Goal: Browse casually: Explore the website without a specific task or goal

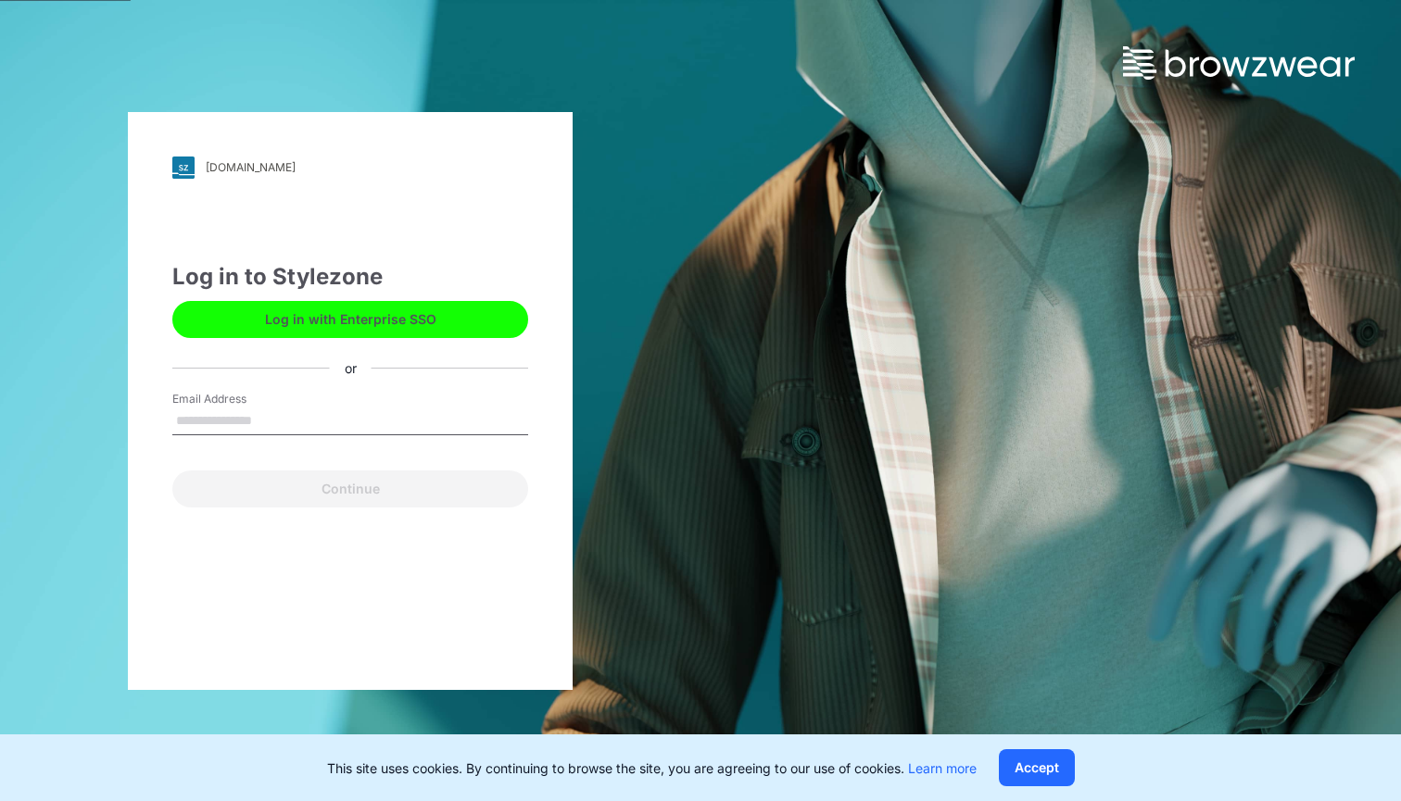
type input "**********"
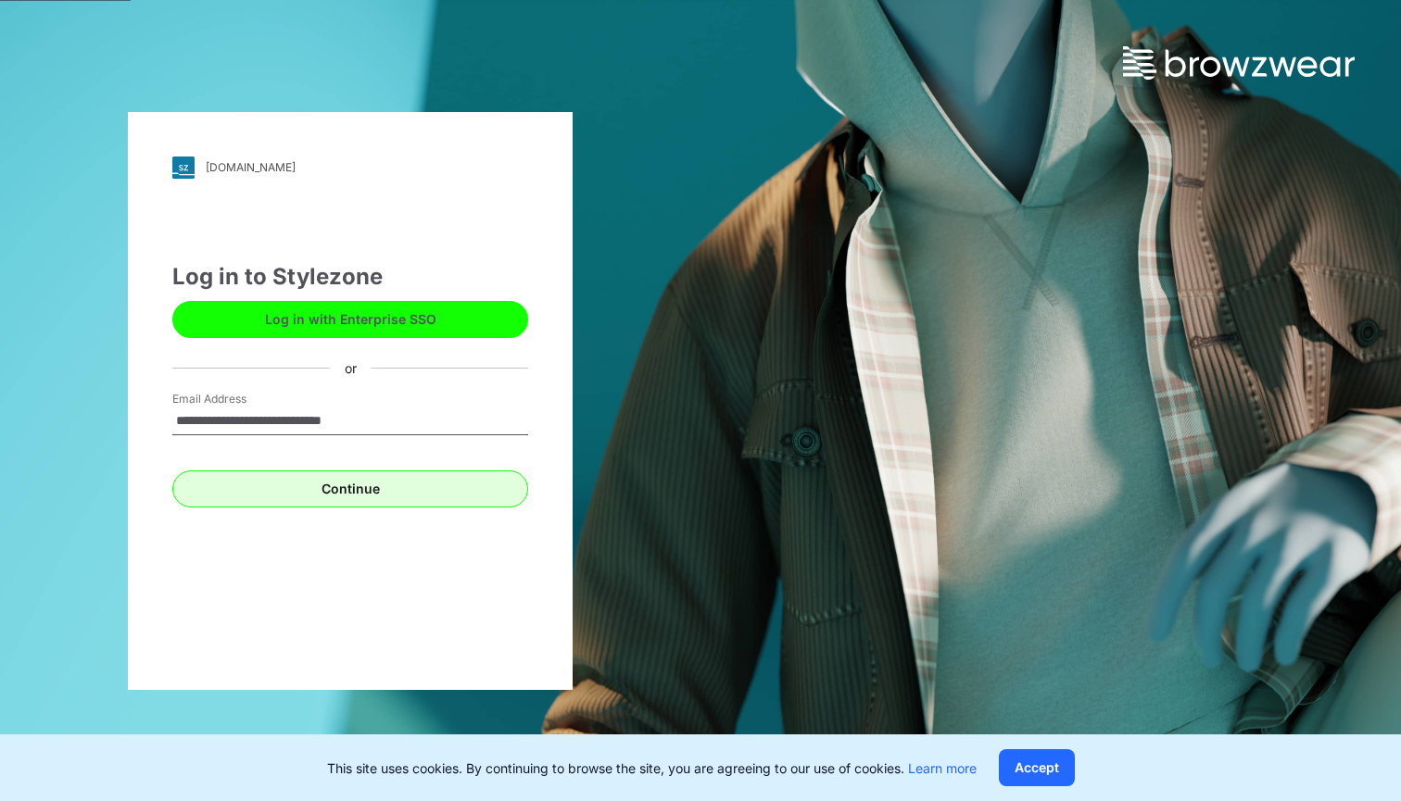
click at [404, 499] on button "Continue" at bounding box center [350, 489] width 356 height 37
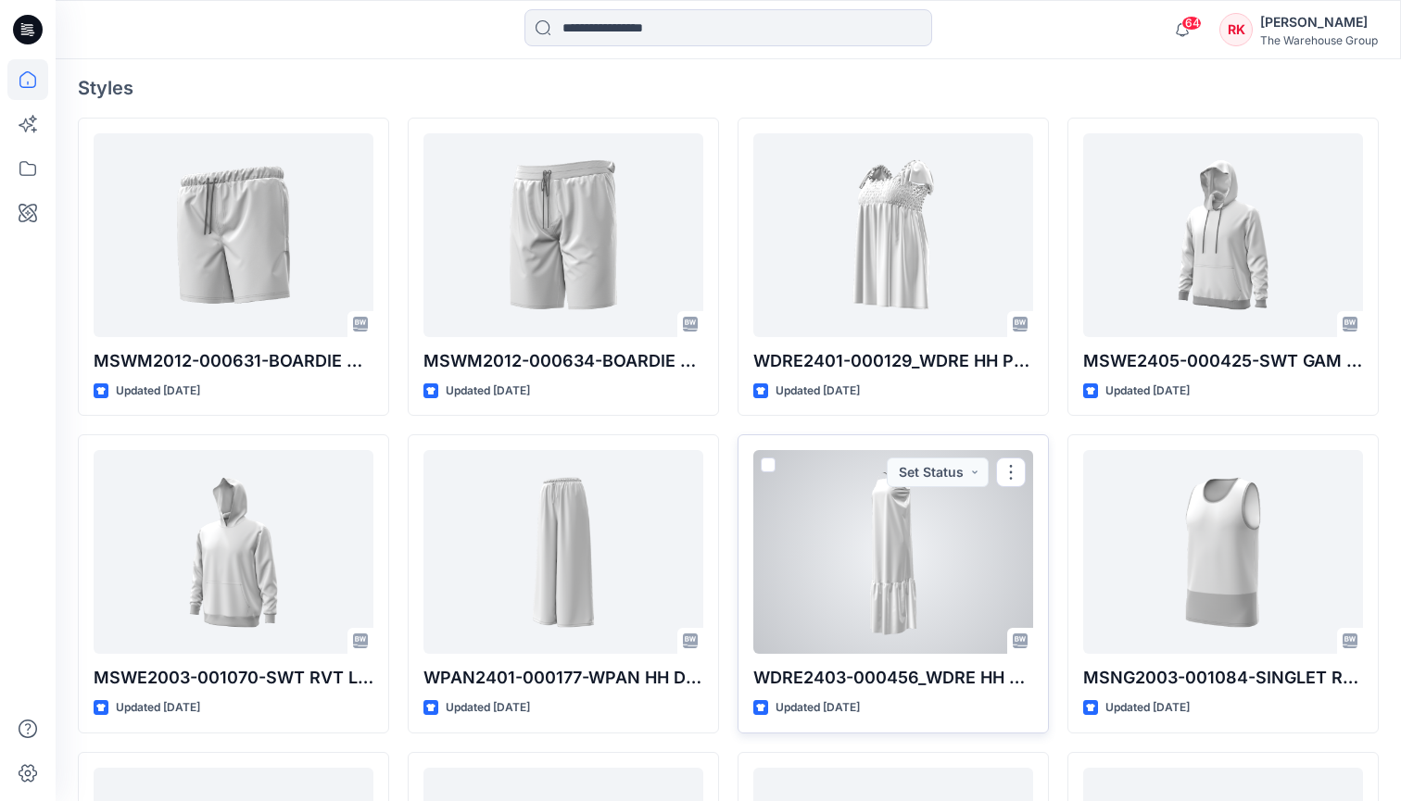
scroll to position [475, 0]
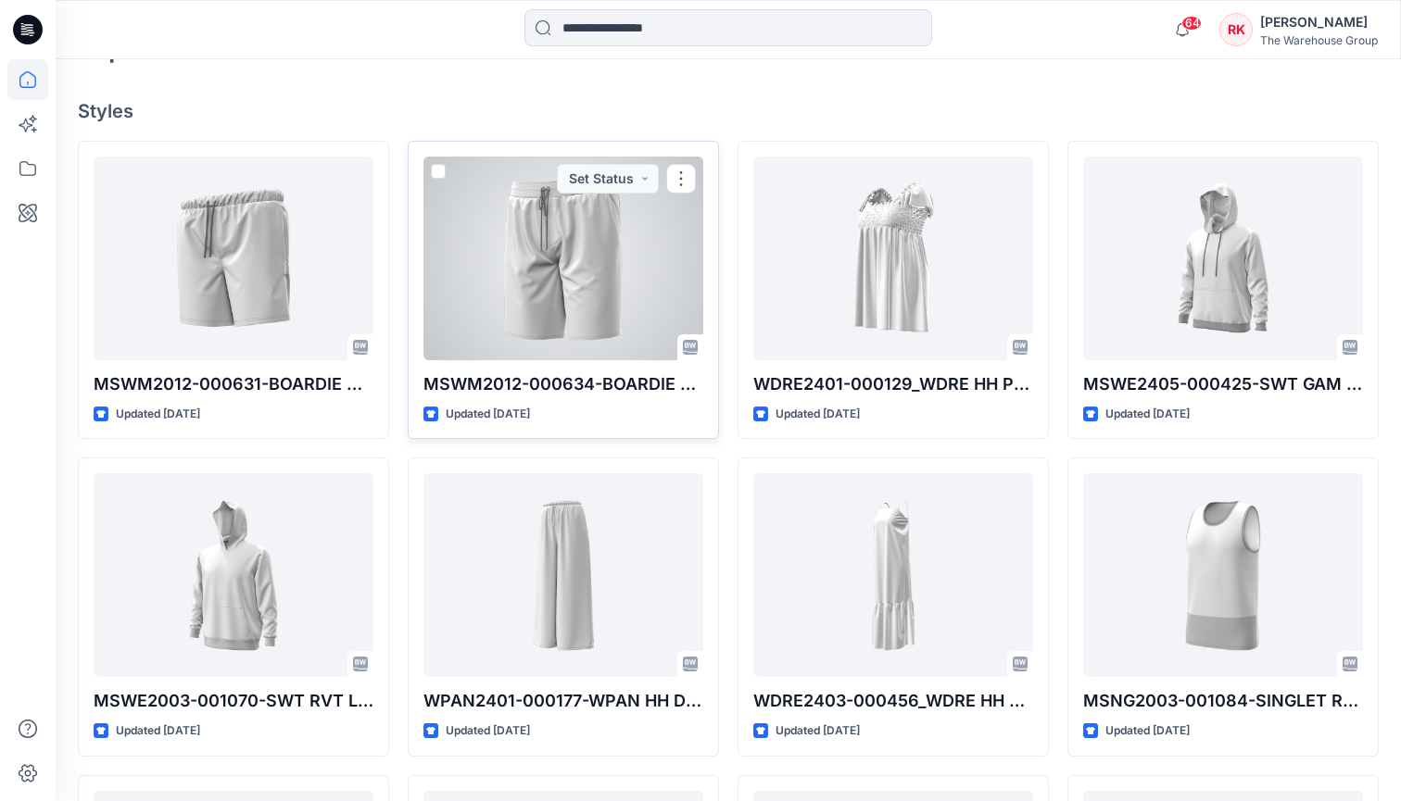
click at [597, 284] on div at bounding box center [563, 259] width 280 height 204
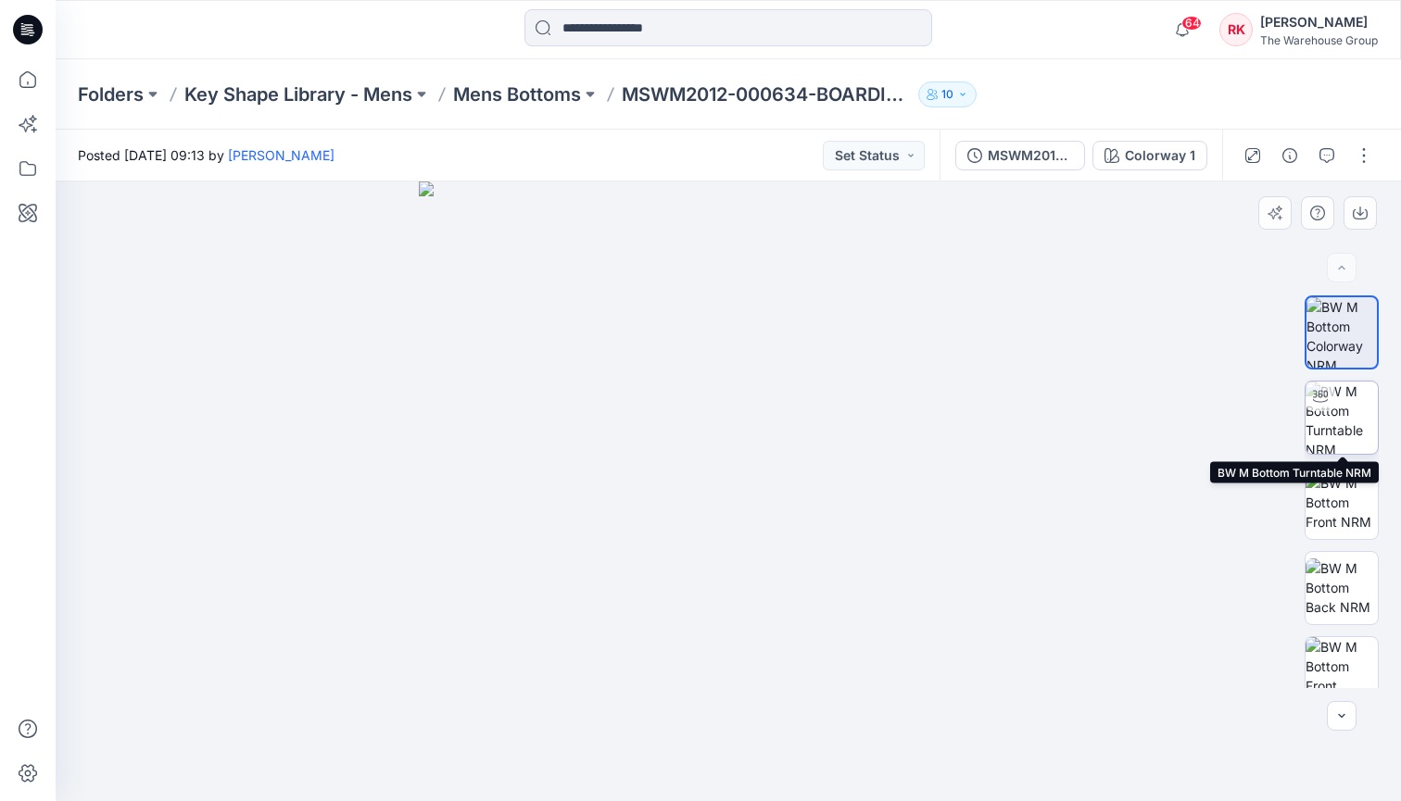
click at [1331, 409] on div at bounding box center [1321, 397] width 30 height 30
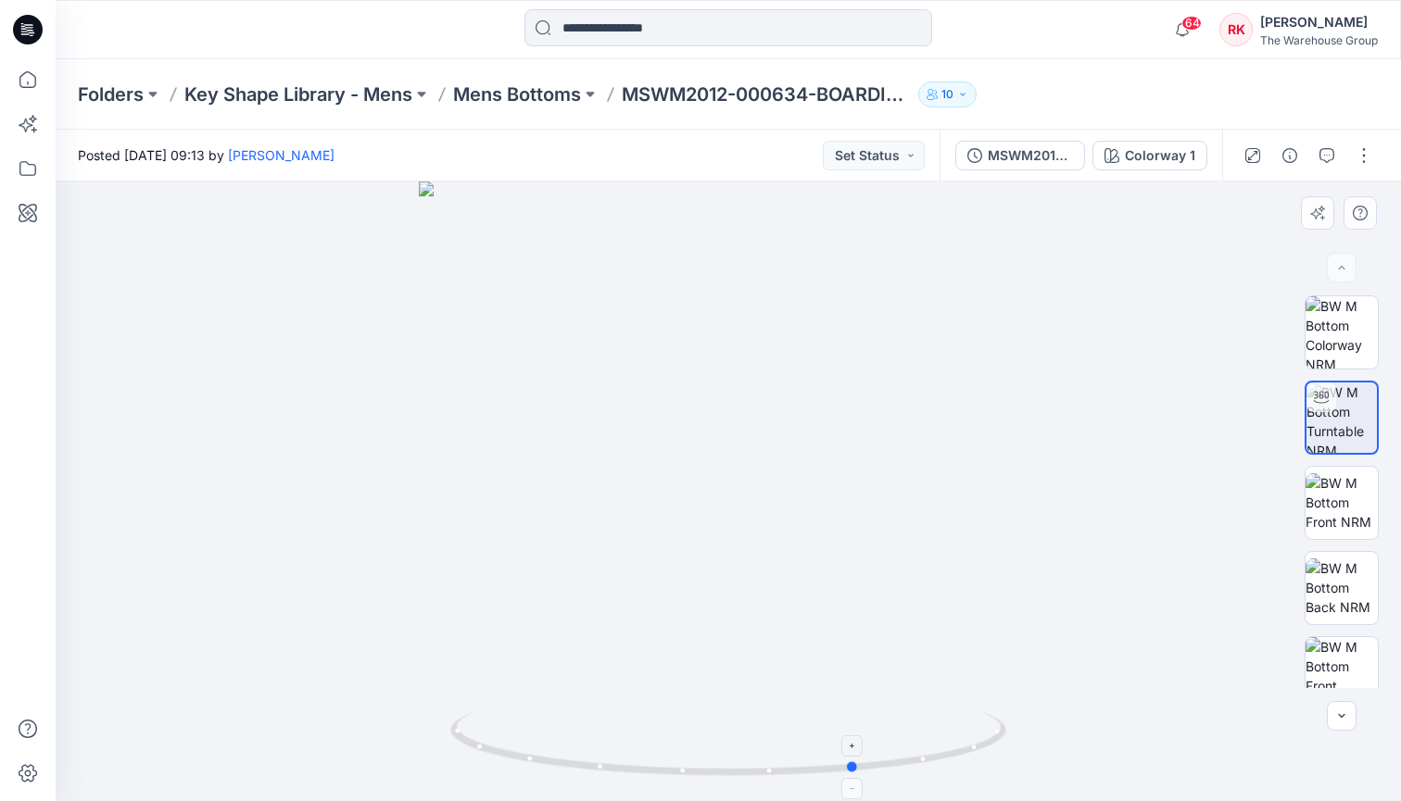
drag, startPoint x: 730, startPoint y: 775, endPoint x: 859, endPoint y: 764, distance: 129.2
click at [859, 764] on icon at bounding box center [730, 746] width 561 height 69
drag, startPoint x: 854, startPoint y: 769, endPoint x: 990, endPoint y: 754, distance: 137.0
click at [990, 754] on icon at bounding box center [730, 746] width 561 height 69
drag, startPoint x: 989, startPoint y: 751, endPoint x: 1034, endPoint y: 728, distance: 50.6
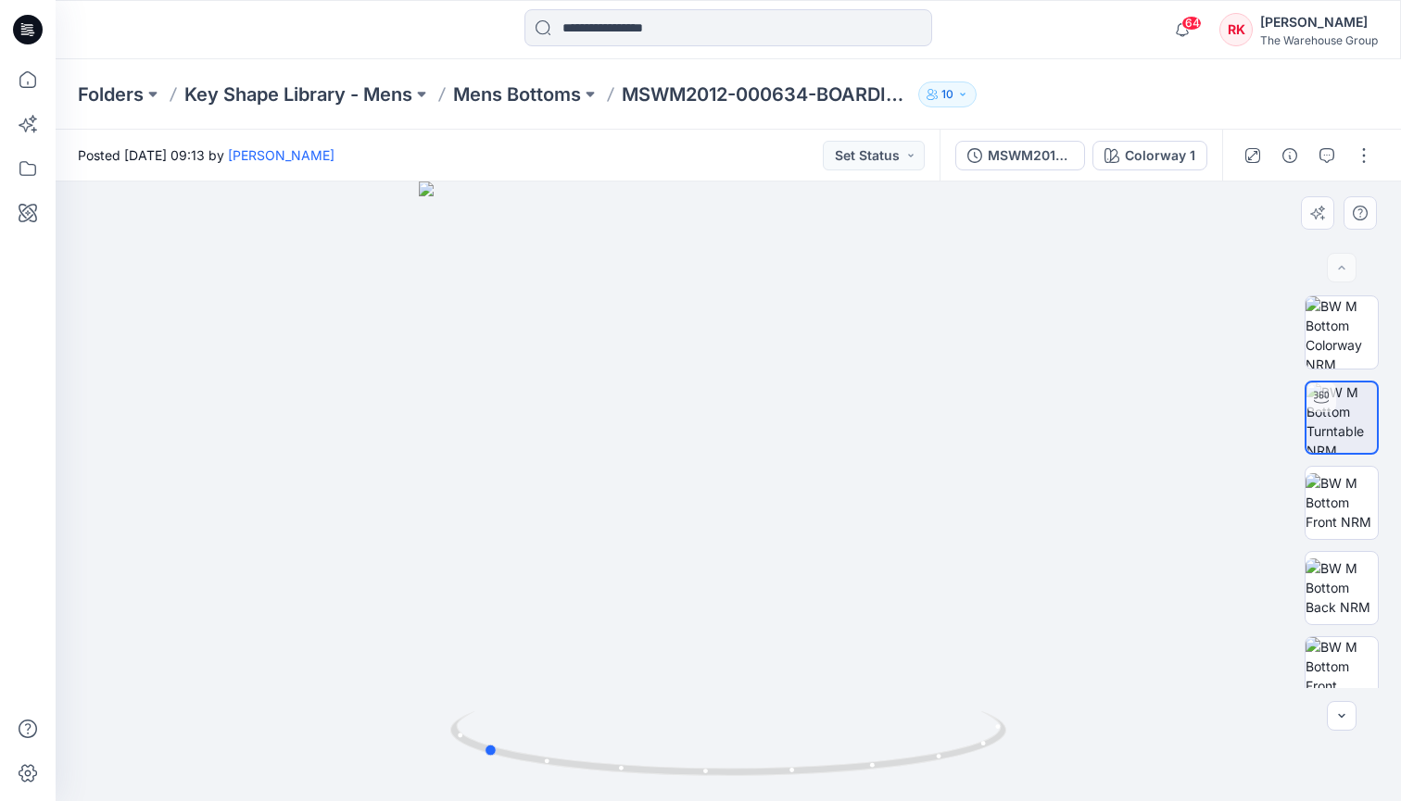
click at [1034, 728] on div at bounding box center [728, 492] width 1345 height 620
drag, startPoint x: 681, startPoint y: 776, endPoint x: 897, endPoint y: 743, distance: 218.3
click at [897, 743] on icon at bounding box center [730, 746] width 561 height 69
click at [1358, 661] on img at bounding box center [1342, 673] width 72 height 72
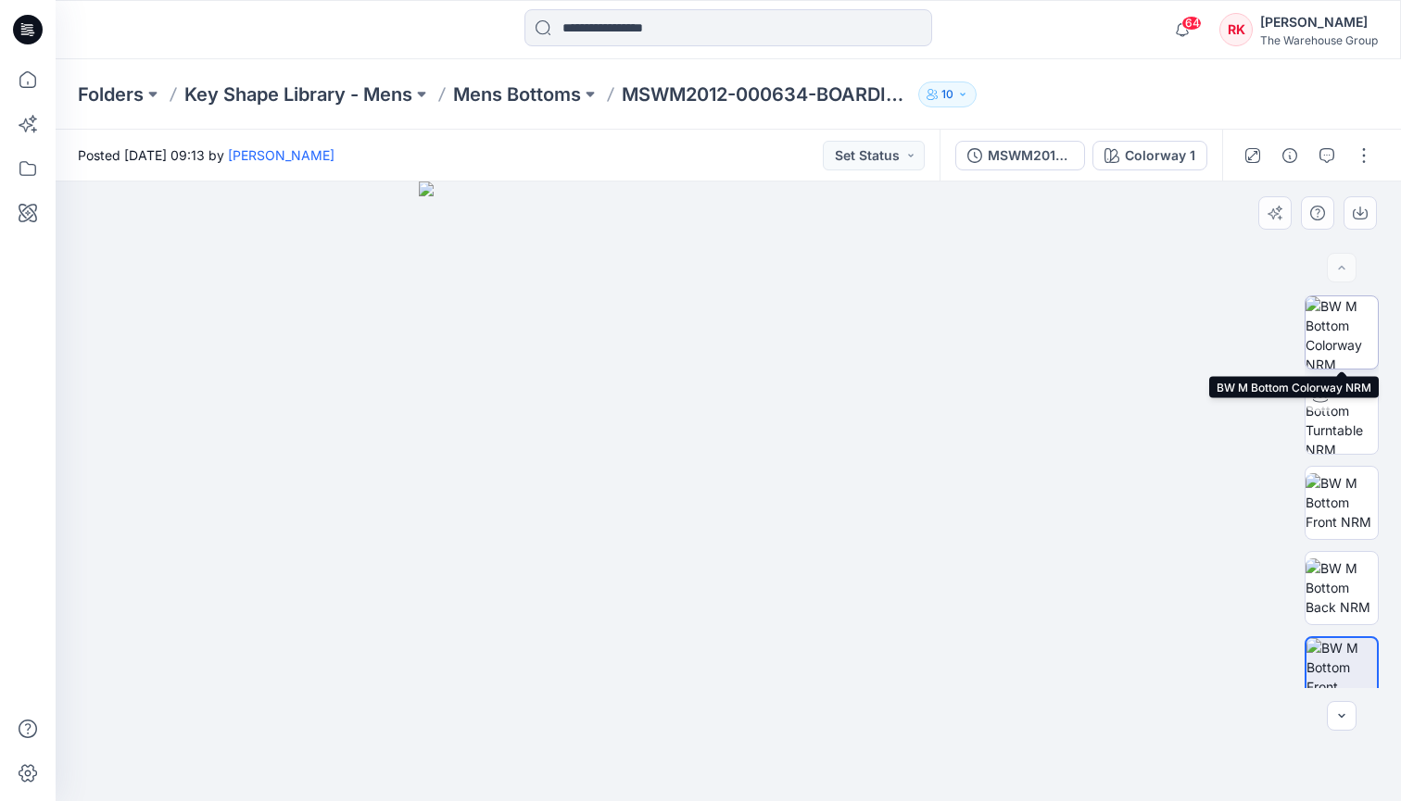
click at [1342, 314] on img at bounding box center [1342, 332] width 72 height 72
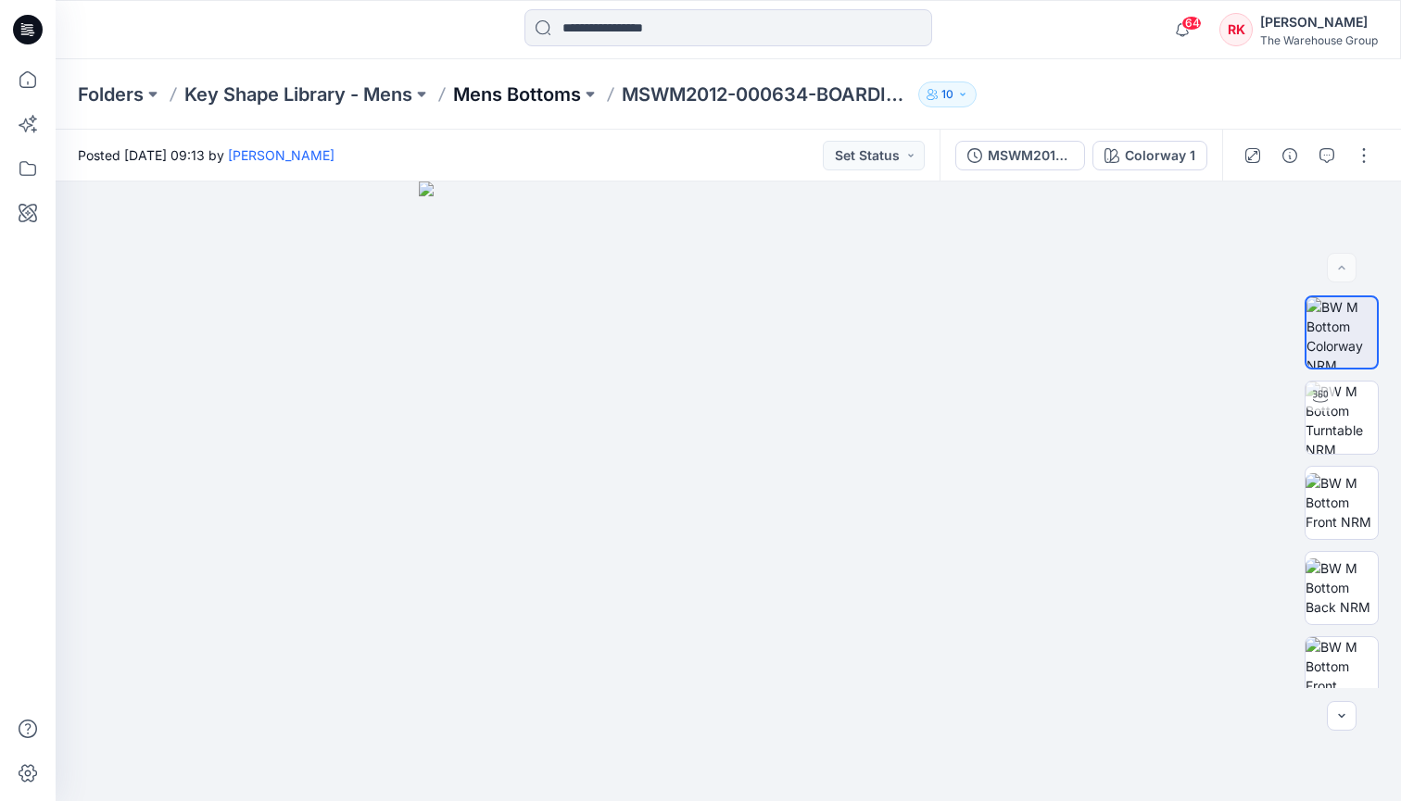
click at [516, 90] on p "Mens Bottoms" at bounding box center [517, 95] width 128 height 26
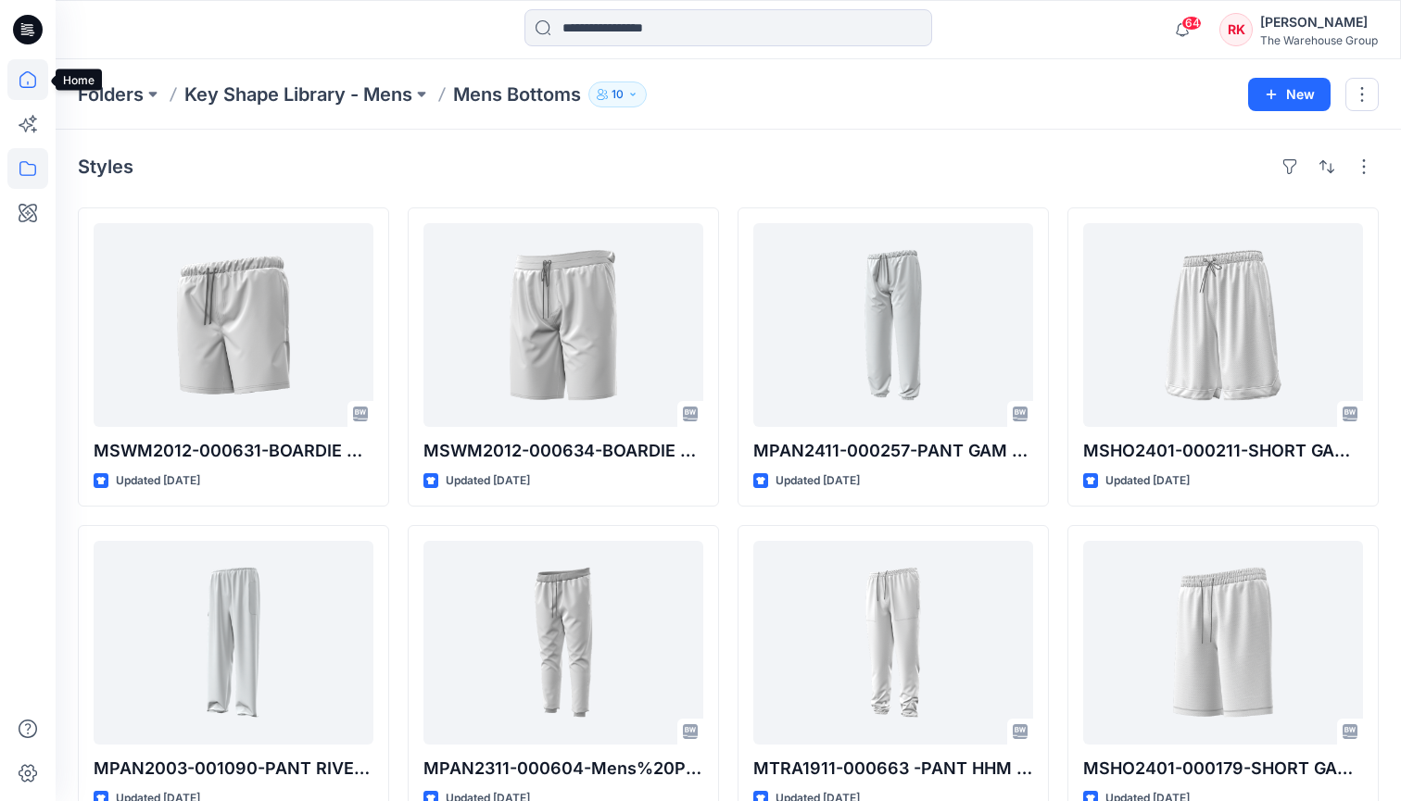
click at [25, 81] on icon at bounding box center [27, 79] width 41 height 41
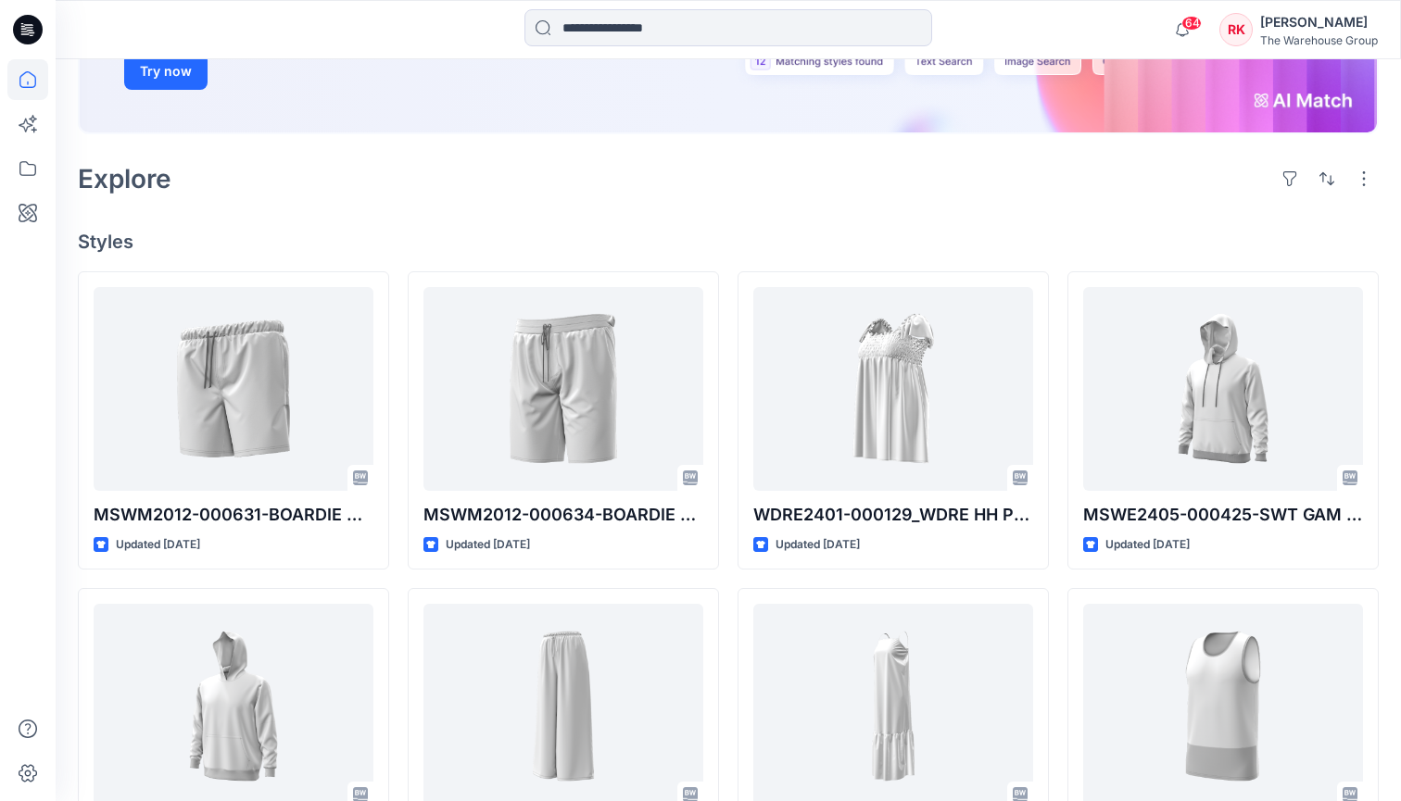
scroll to position [356, 0]
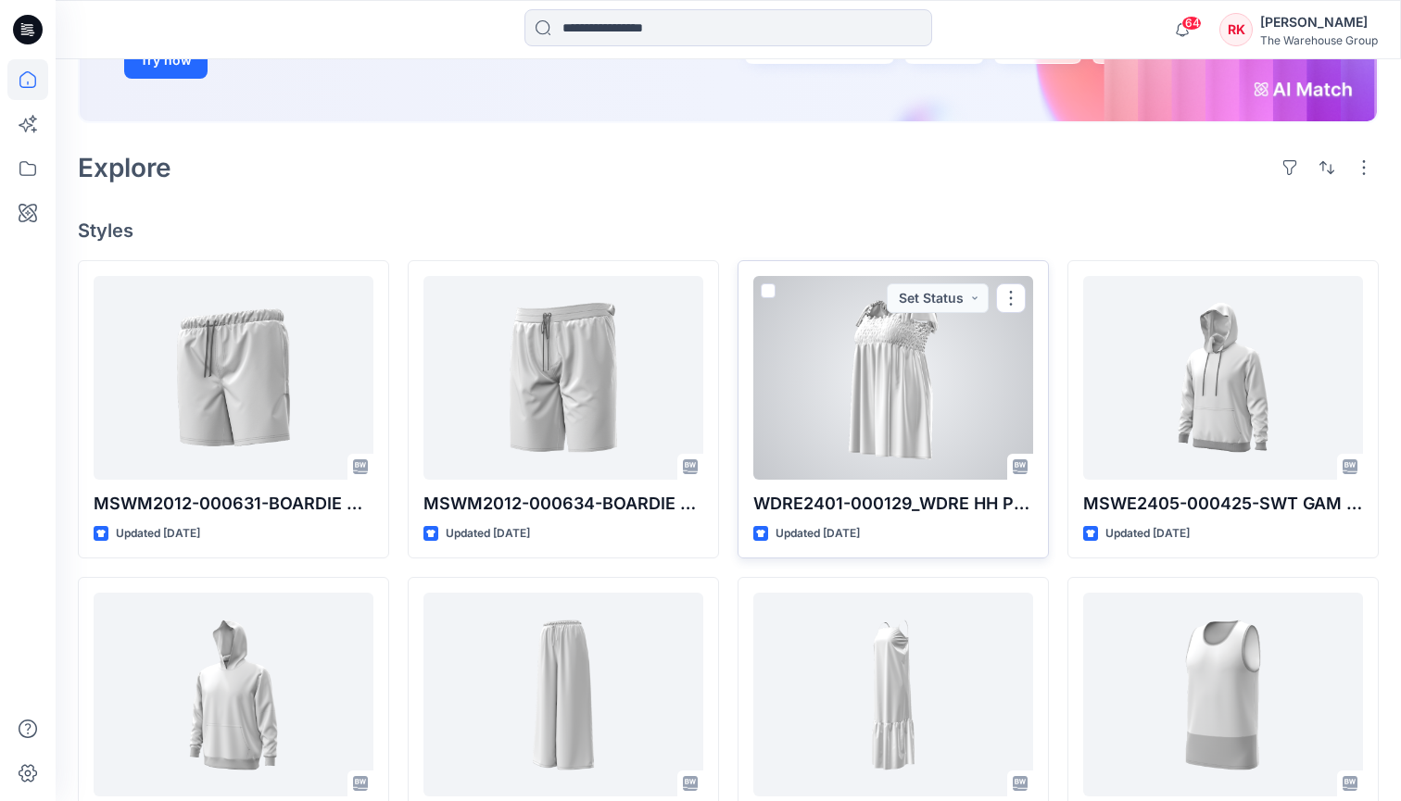
click at [899, 415] on div at bounding box center [893, 378] width 280 height 204
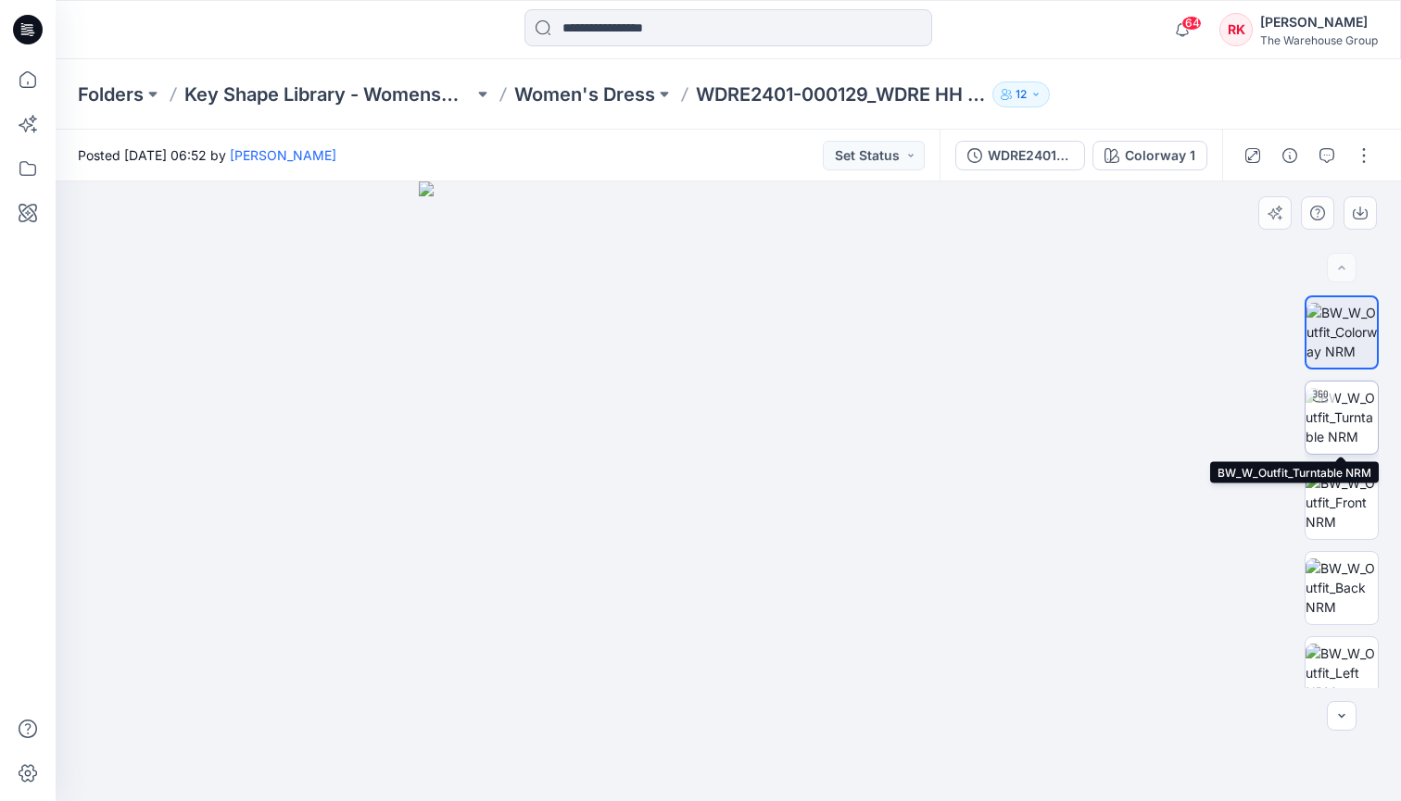
click at [1347, 423] on img at bounding box center [1342, 417] width 72 height 58
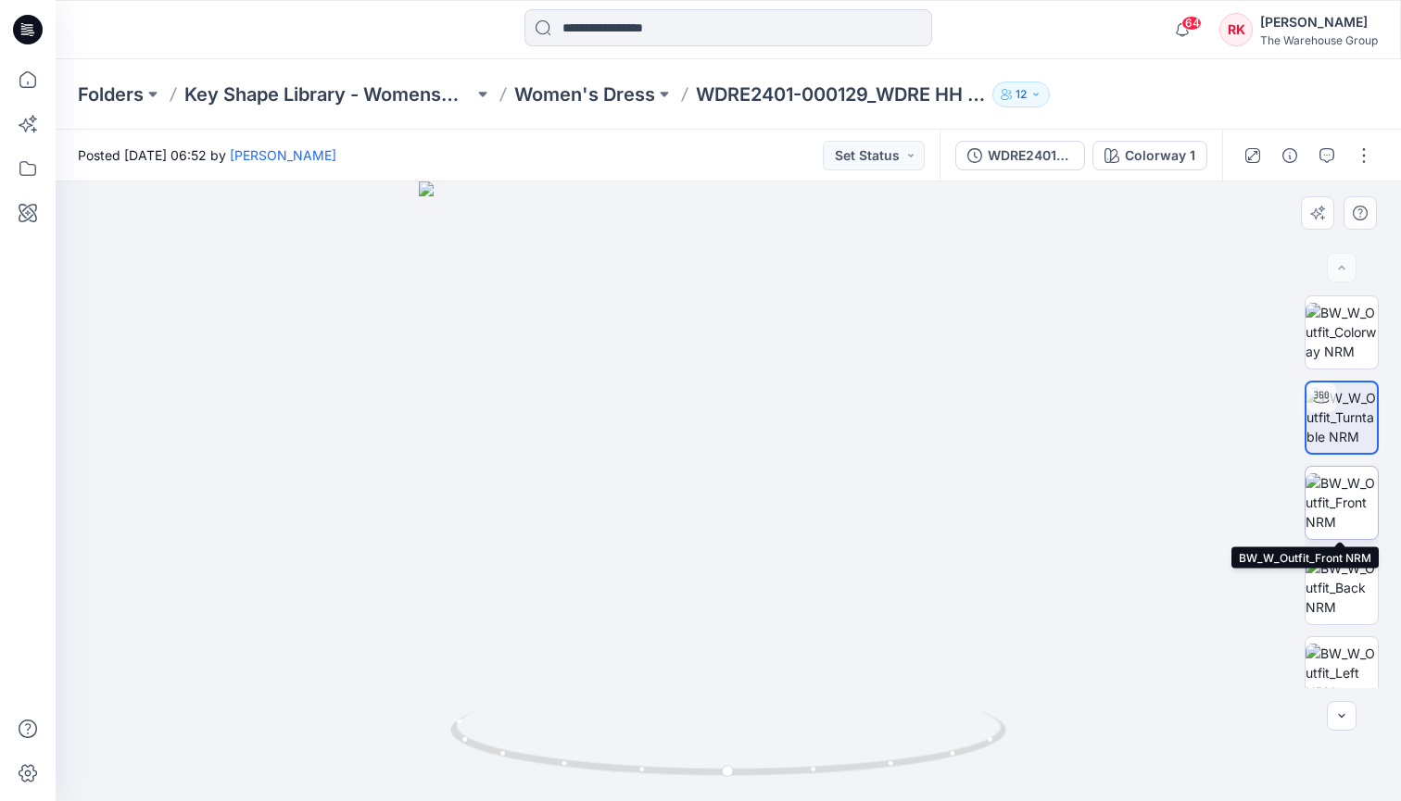
click at [1331, 497] on img at bounding box center [1342, 502] width 72 height 58
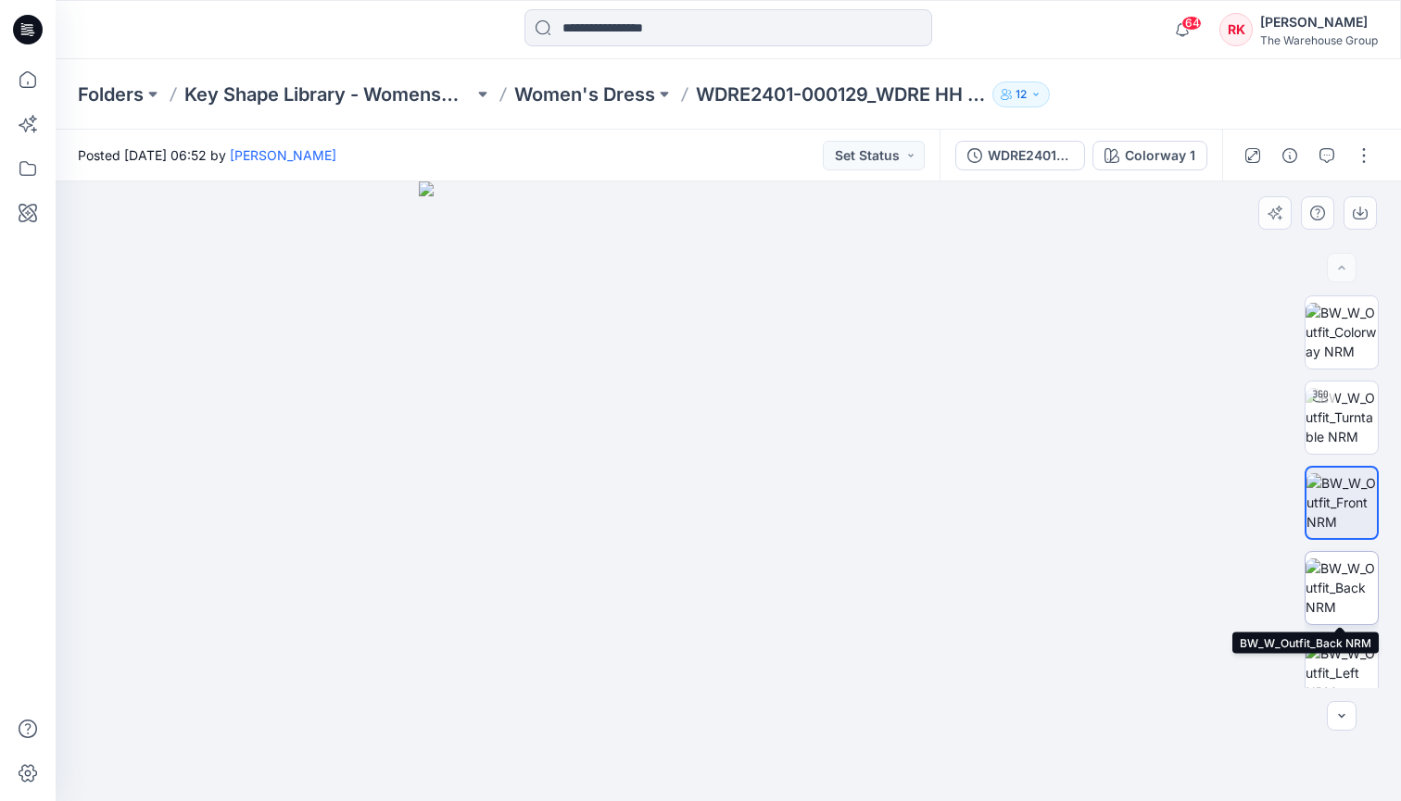
click at [1349, 587] on img at bounding box center [1342, 588] width 72 height 58
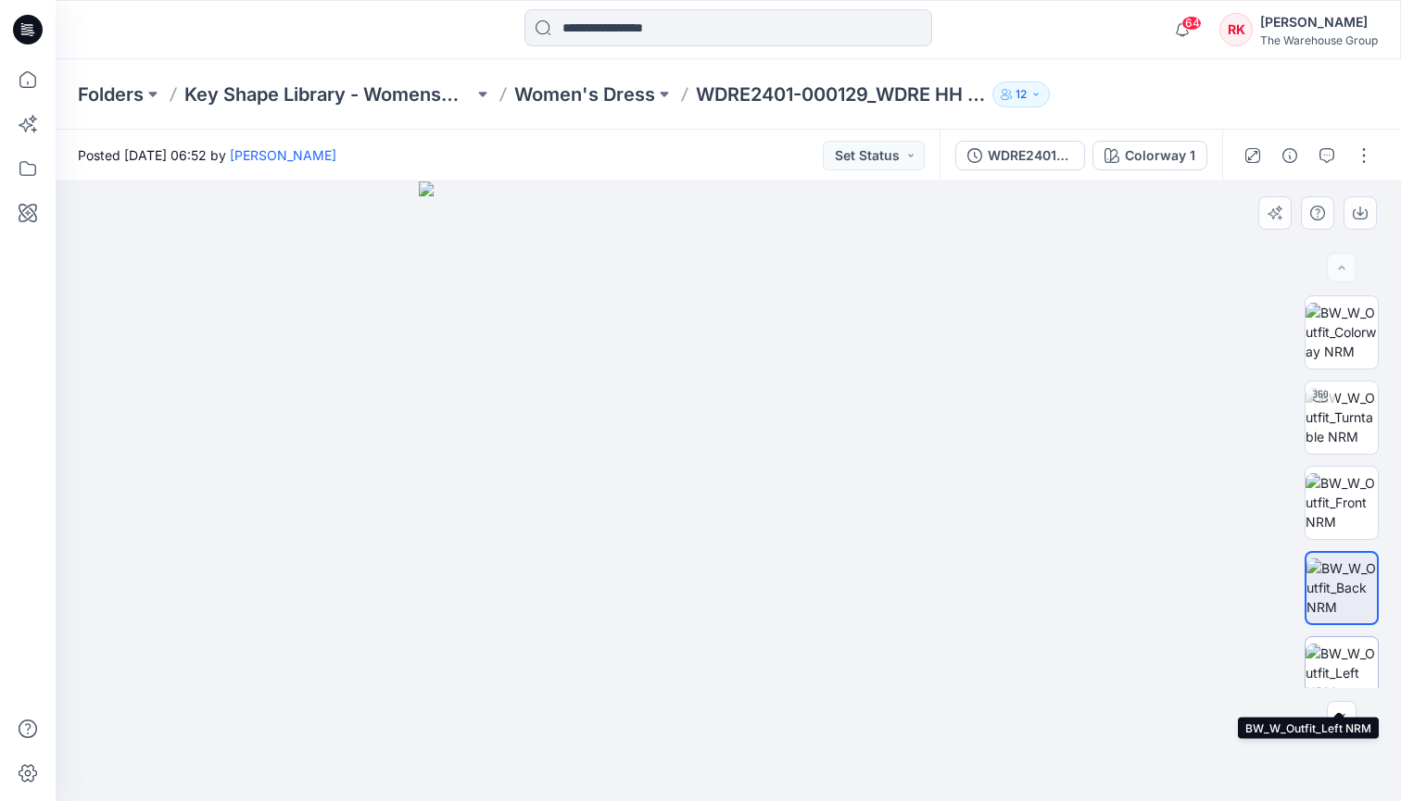
click at [1345, 663] on img at bounding box center [1342, 673] width 72 height 58
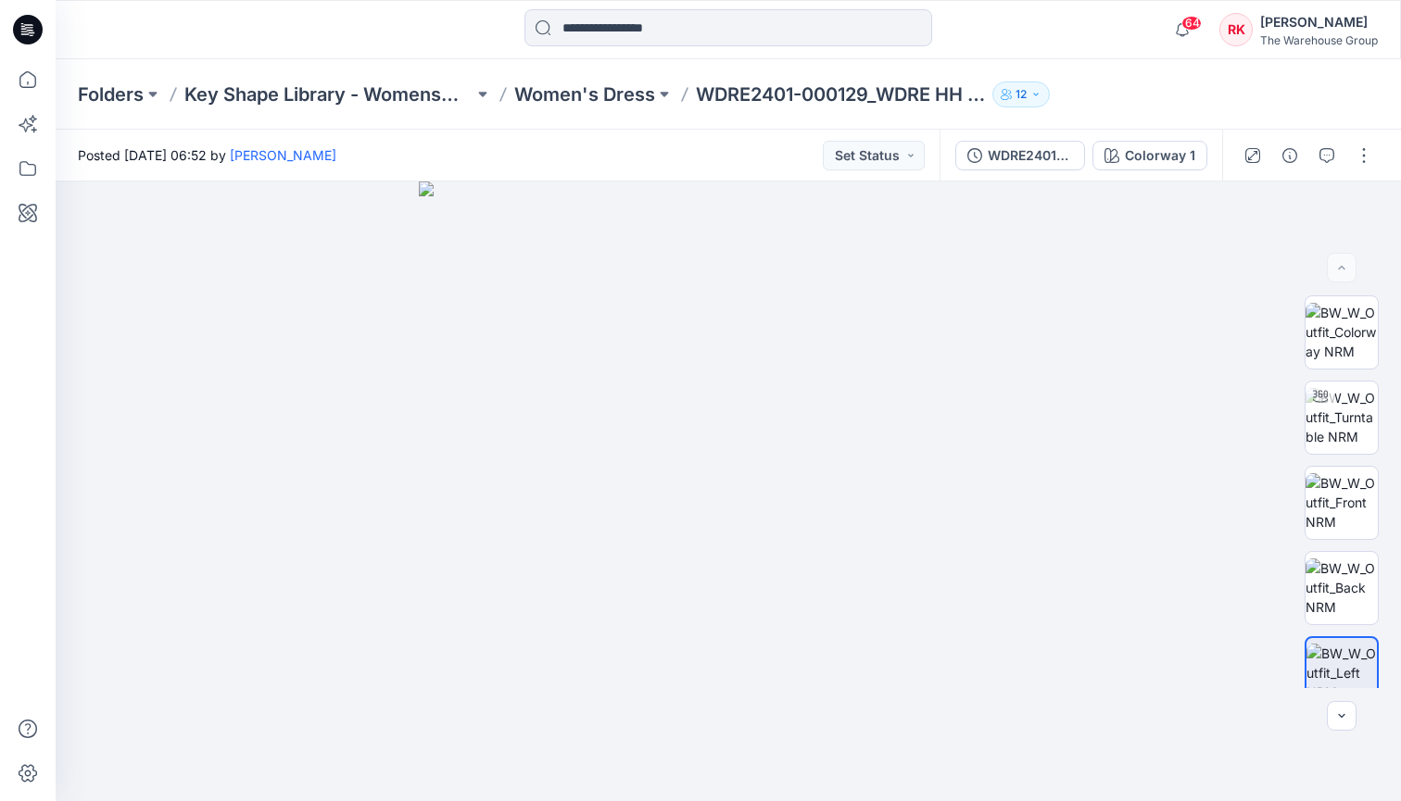
click at [681, 160] on div "Posted [DATE] 06:52 by [PERSON_NAME] Set Status" at bounding box center [498, 155] width 884 height 51
click at [21, 85] on icon at bounding box center [27, 79] width 41 height 41
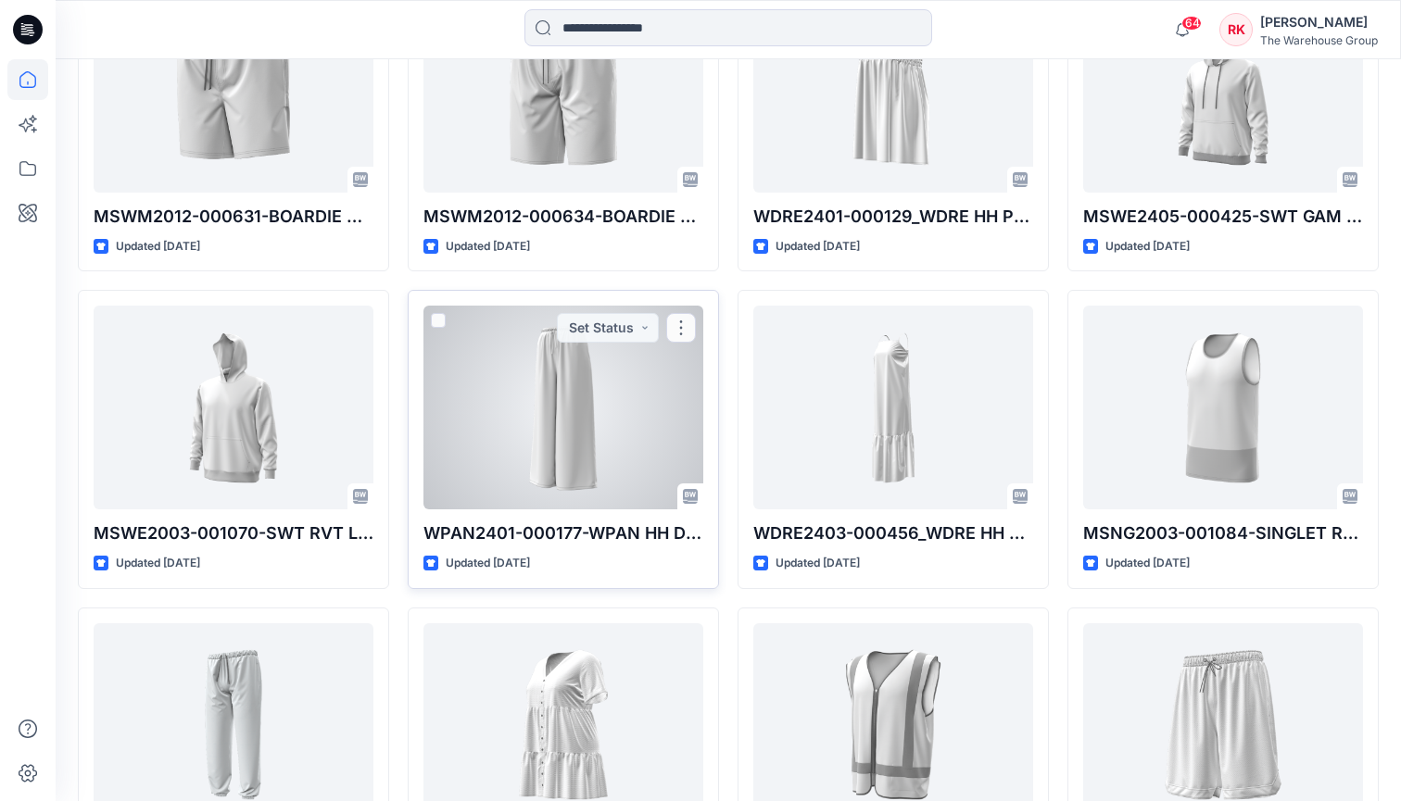
scroll to position [654, 0]
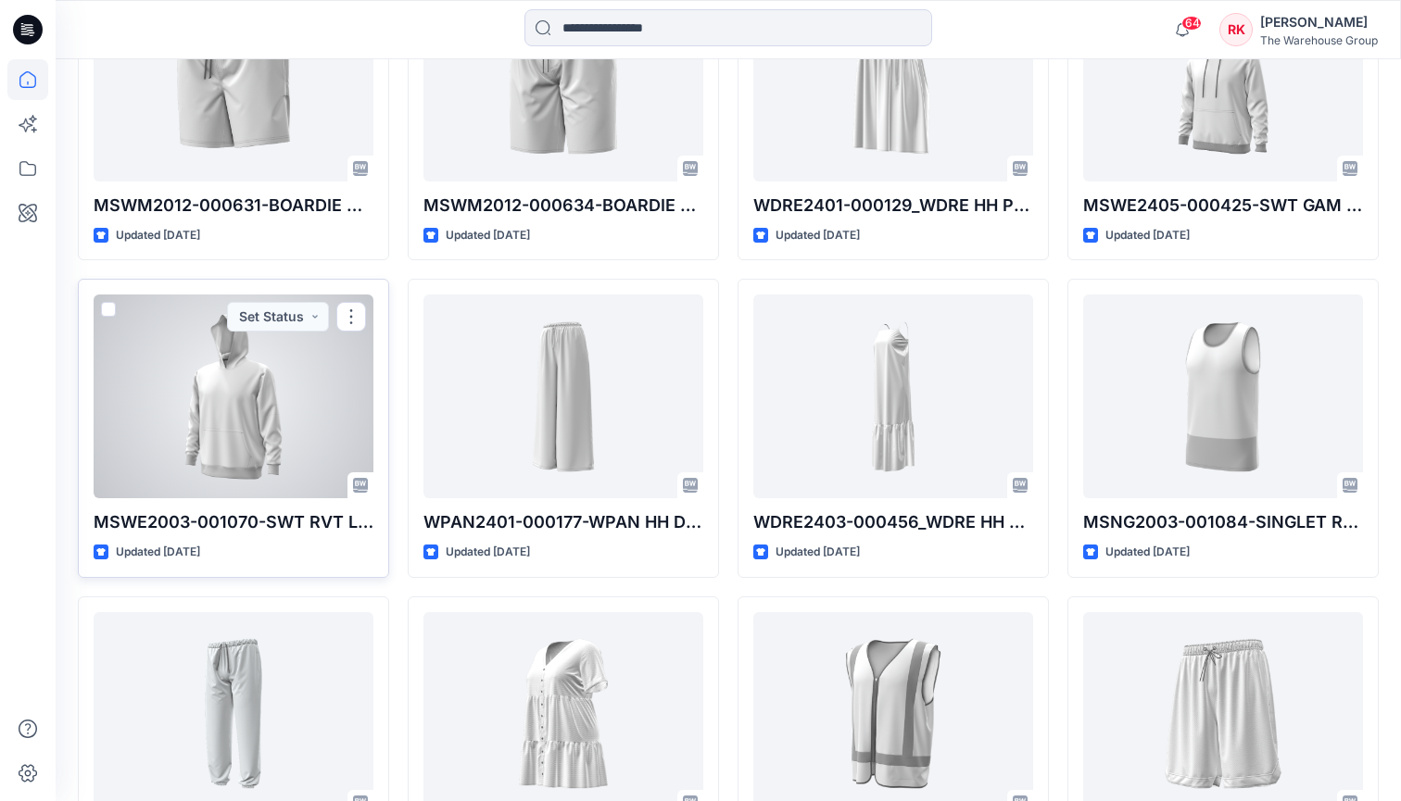
click at [201, 366] on div at bounding box center [234, 397] width 280 height 204
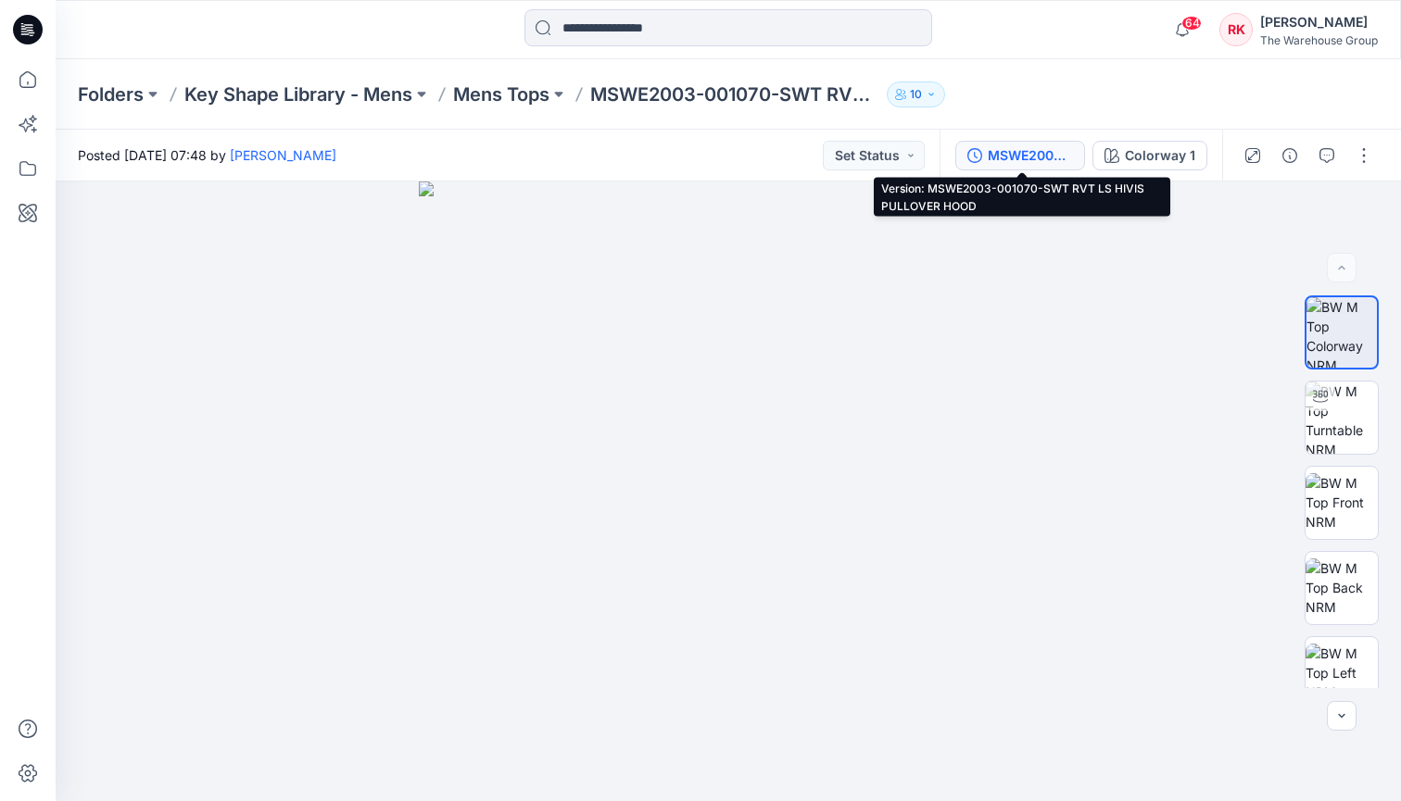
click at [996, 158] on div "MSWE2003-001070-SWT RVT LS HIVIS PULLOVER HOOD" at bounding box center [1030, 155] width 85 height 20
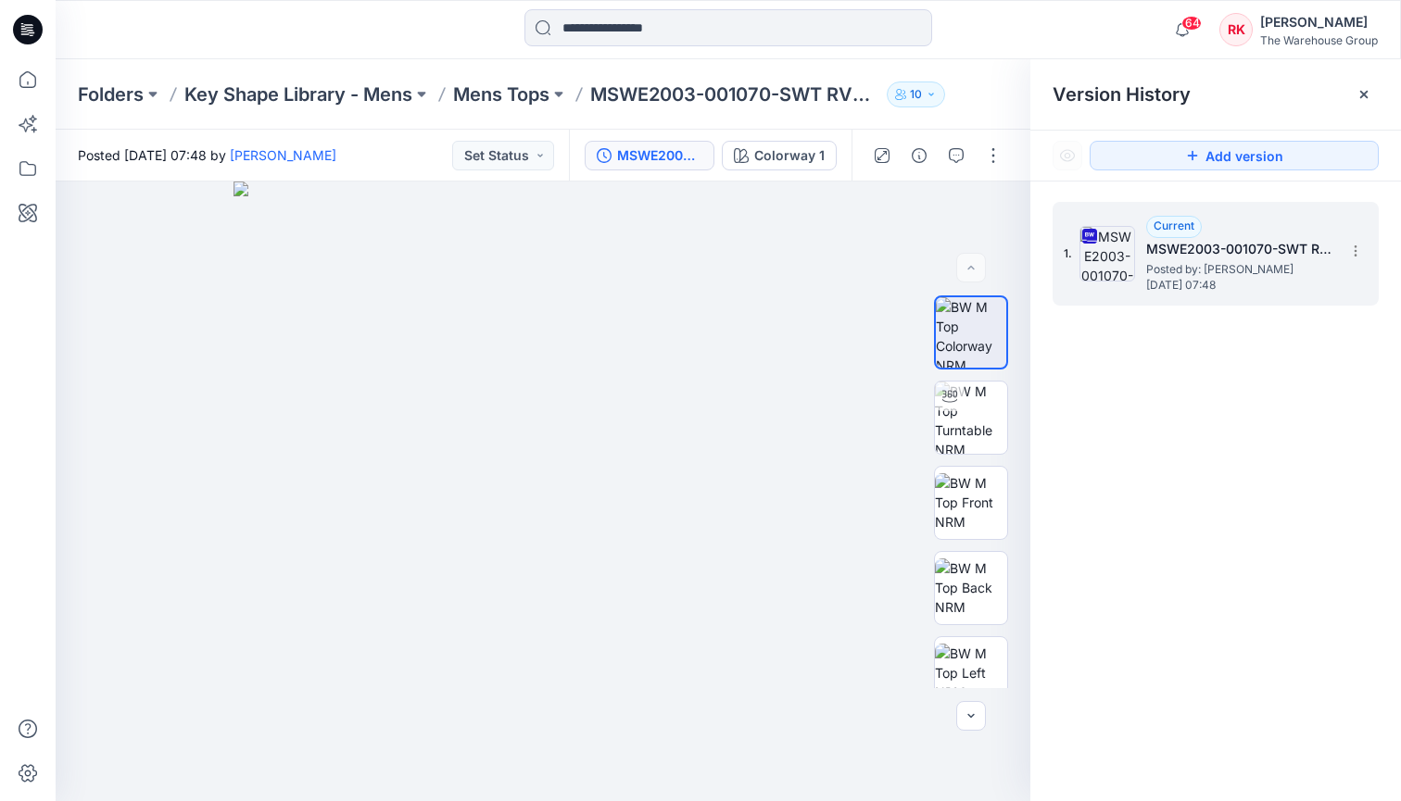
click at [1150, 240] on h5 "MSWE2003-001070-SWT RVT LS HIVIS PULLOVER HOOD" at bounding box center [1238, 249] width 185 height 22
click at [1369, 95] on icon at bounding box center [1363, 94] width 15 height 15
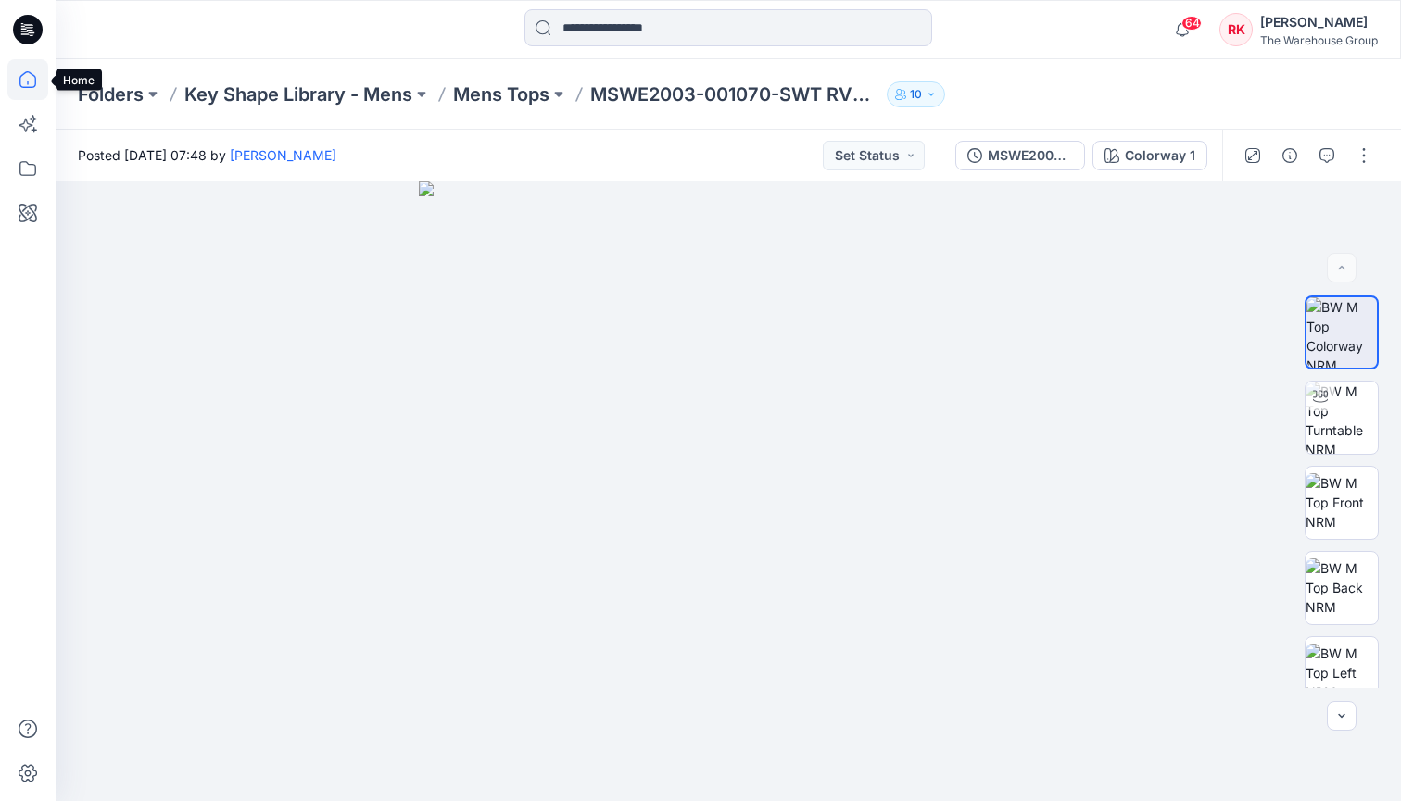
click at [26, 72] on icon at bounding box center [27, 79] width 17 height 17
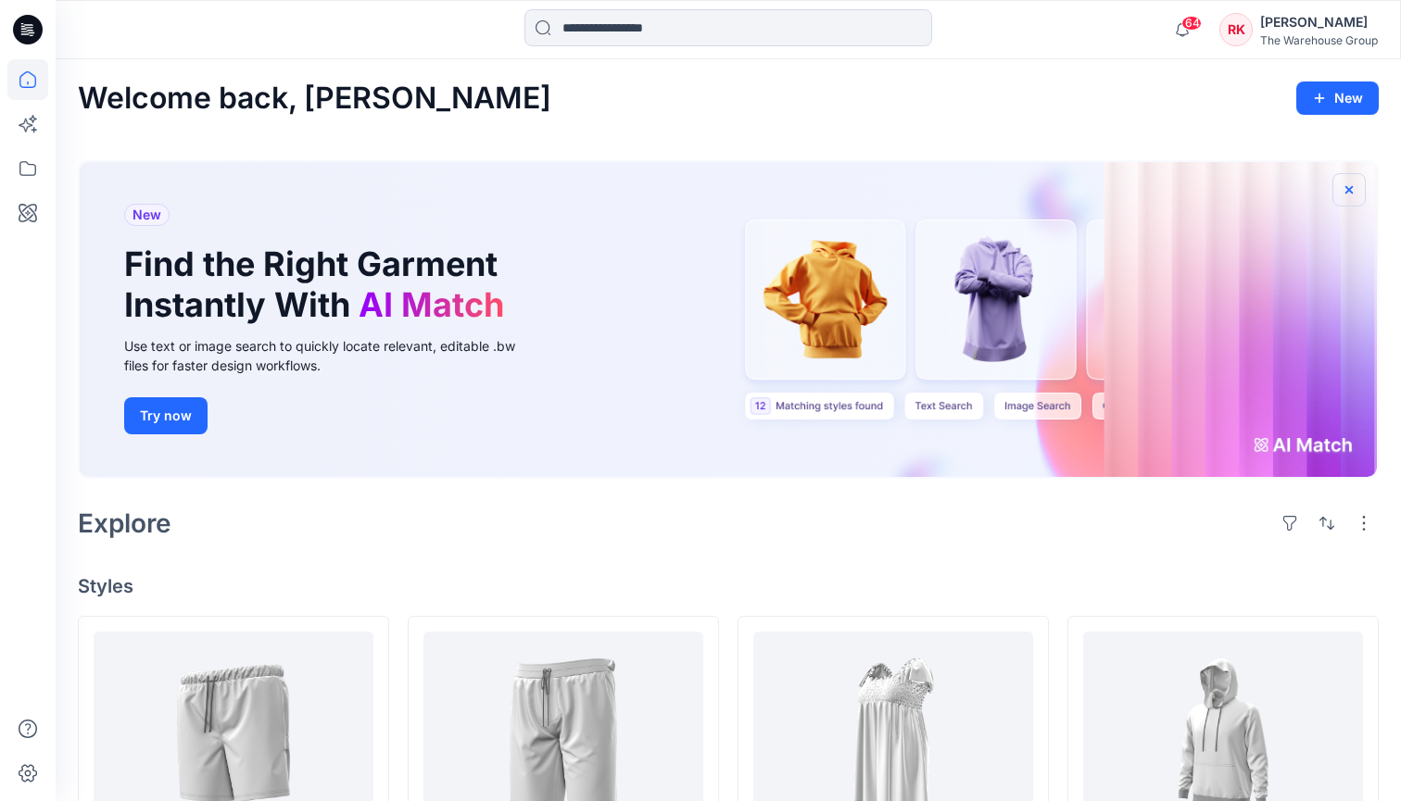
click at [1348, 191] on icon "button" at bounding box center [1348, 188] width 7 height 7
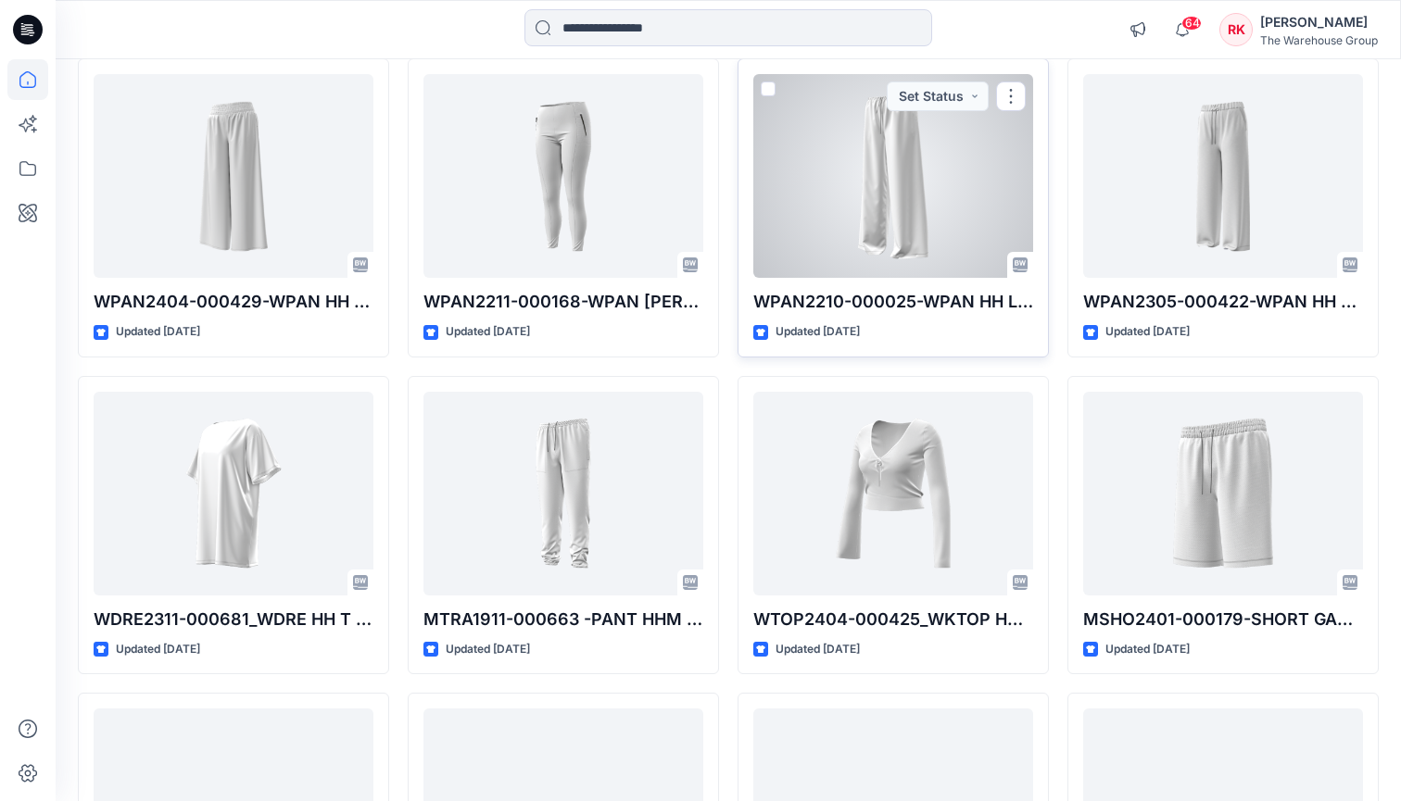
scroll to position [1793, 0]
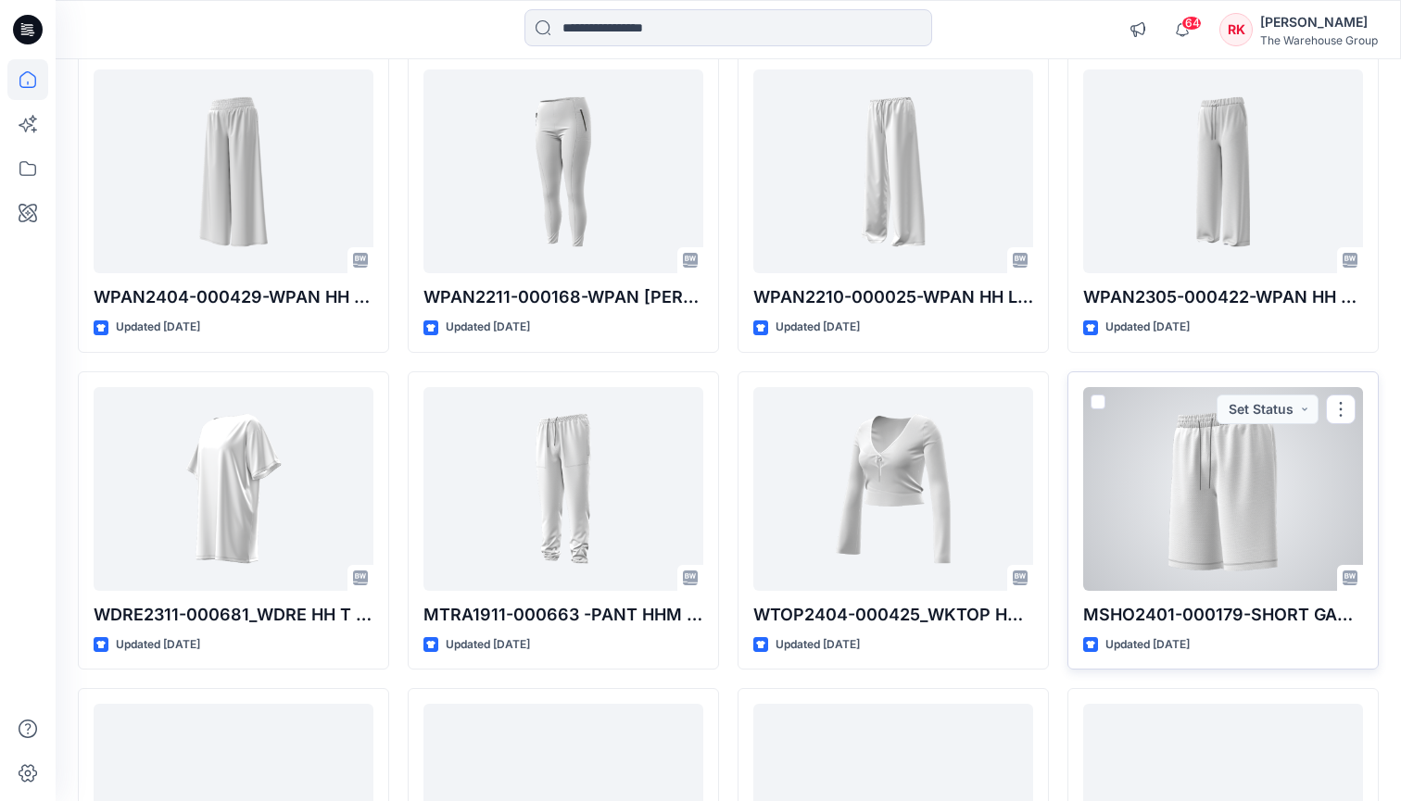
click at [1231, 437] on div at bounding box center [1223, 489] width 280 height 204
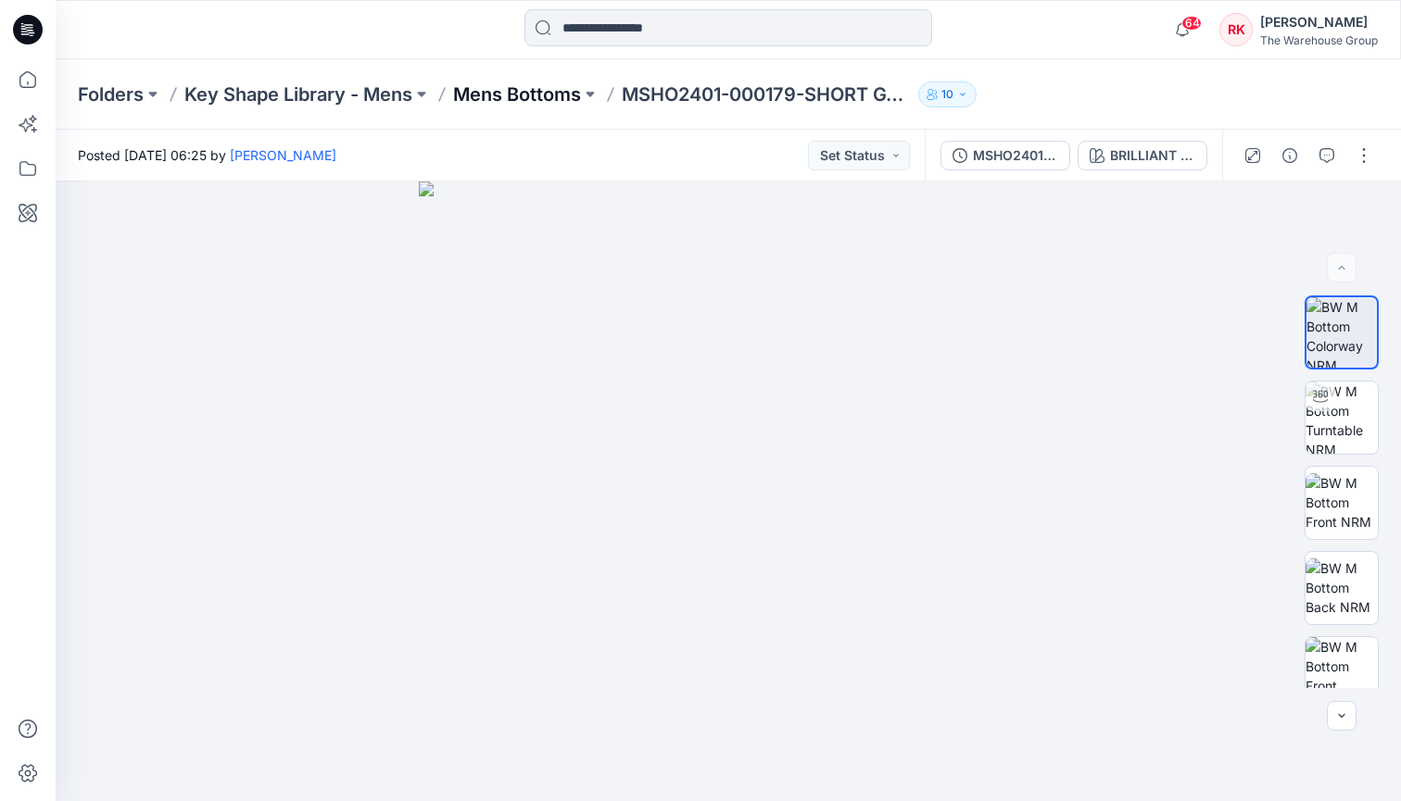
click at [539, 90] on p "Mens Bottoms" at bounding box center [517, 95] width 128 height 26
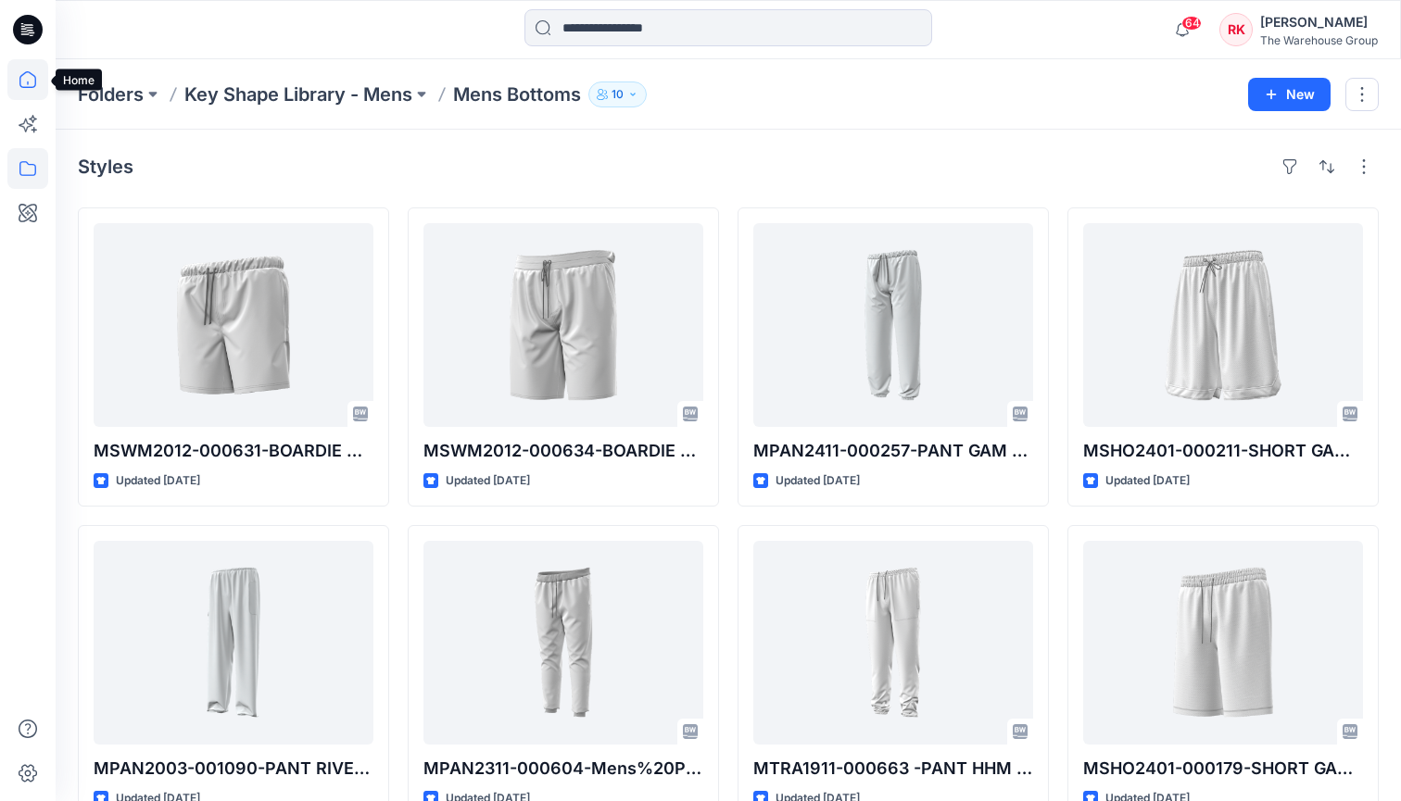
click at [23, 74] on icon at bounding box center [27, 79] width 17 height 17
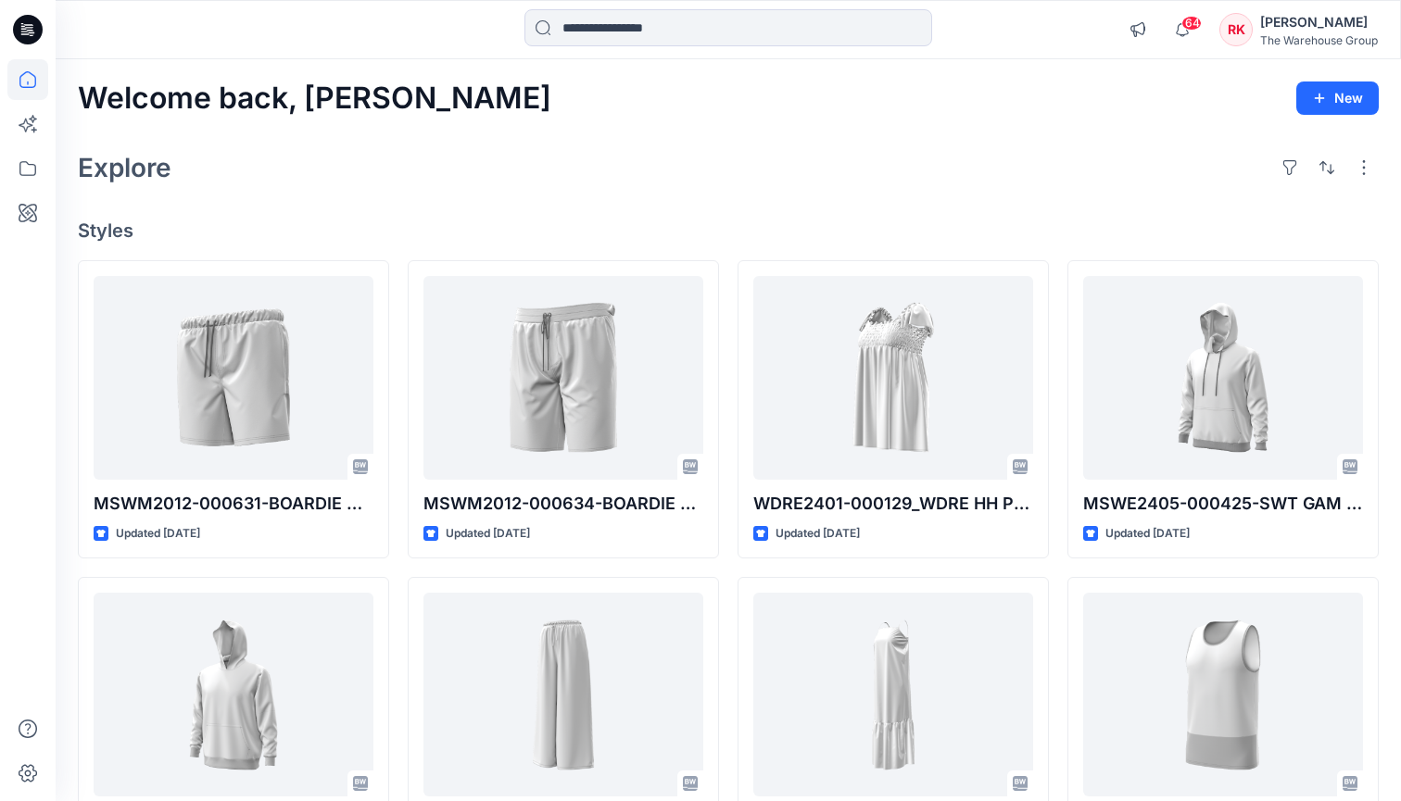
click at [754, 182] on div "Explore" at bounding box center [728, 167] width 1301 height 44
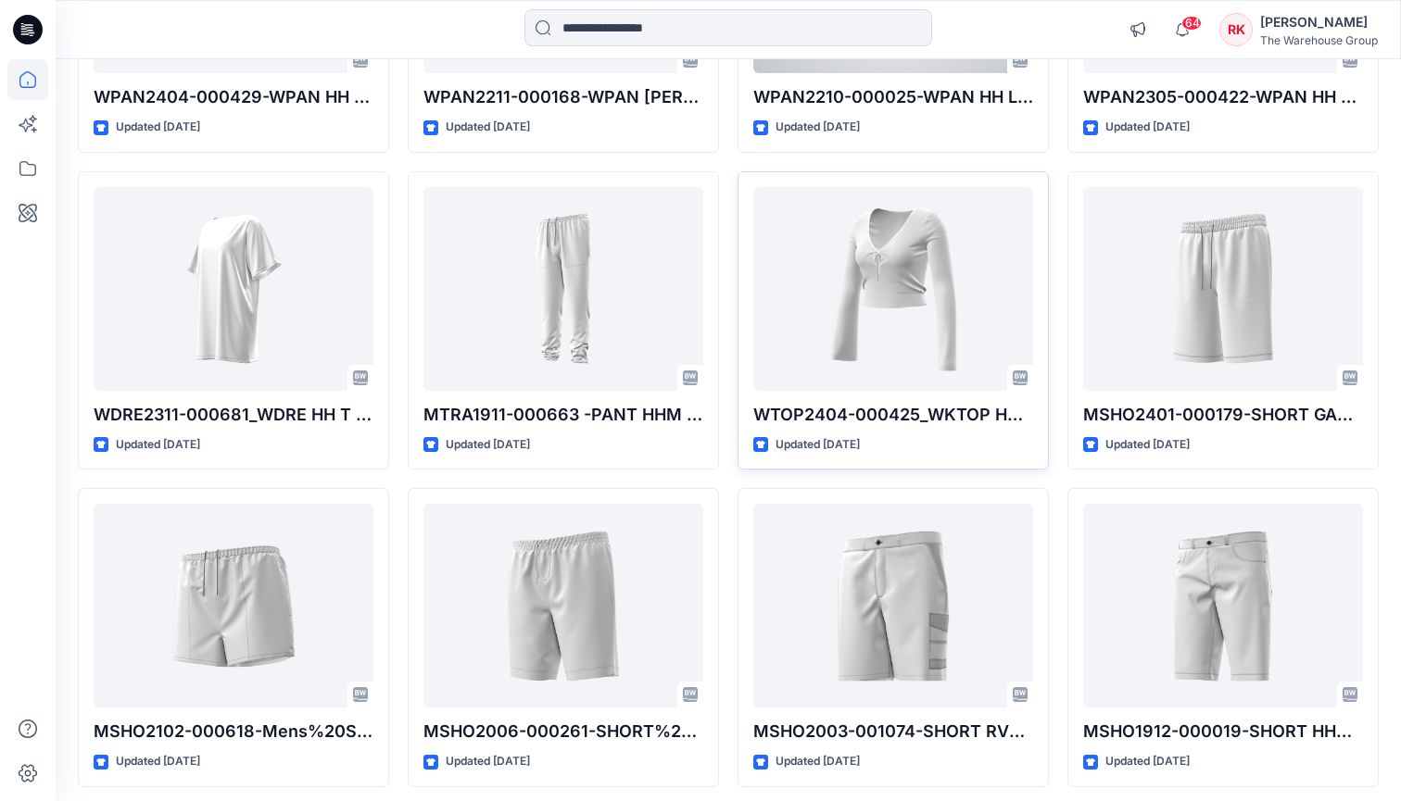
scroll to position [2000, 0]
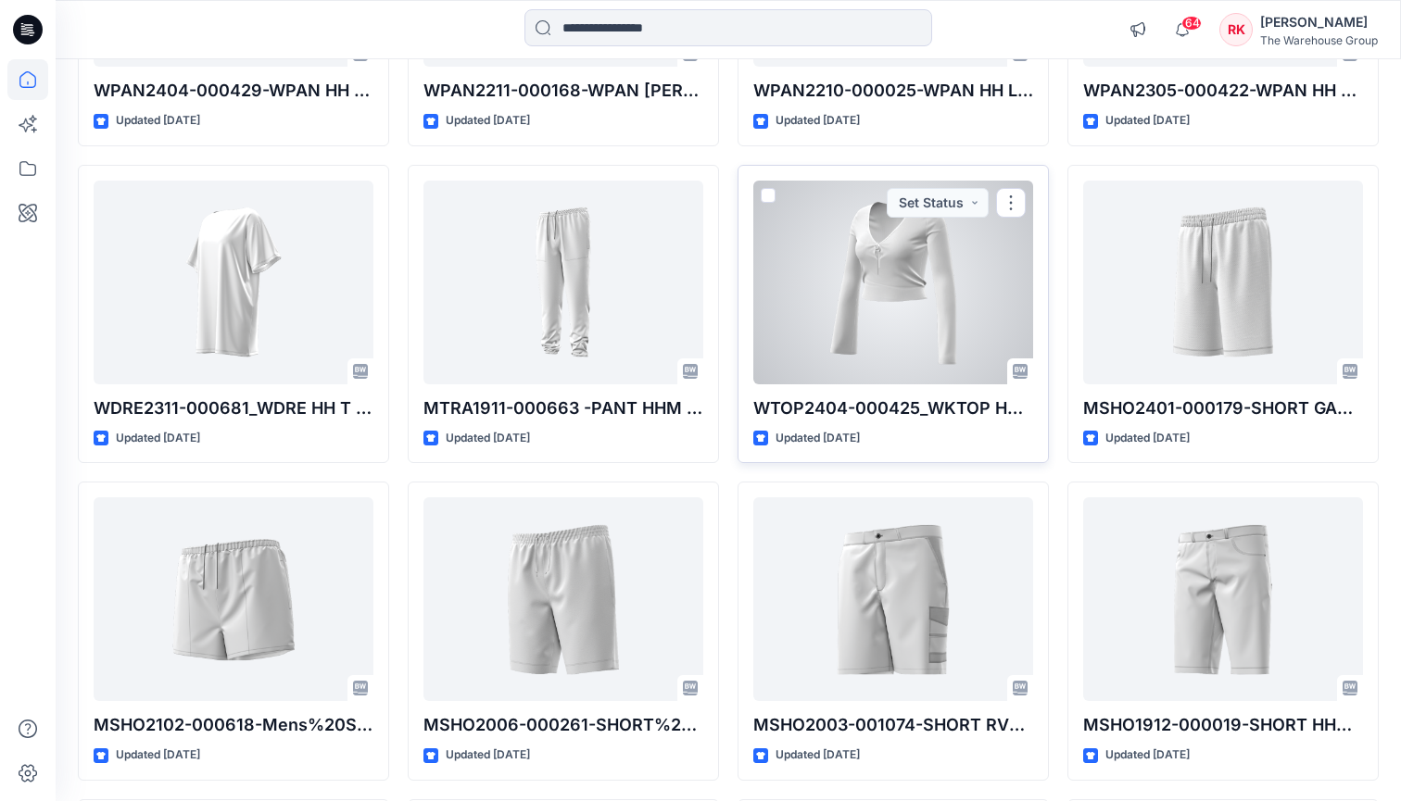
click at [911, 270] on div at bounding box center [893, 283] width 280 height 204
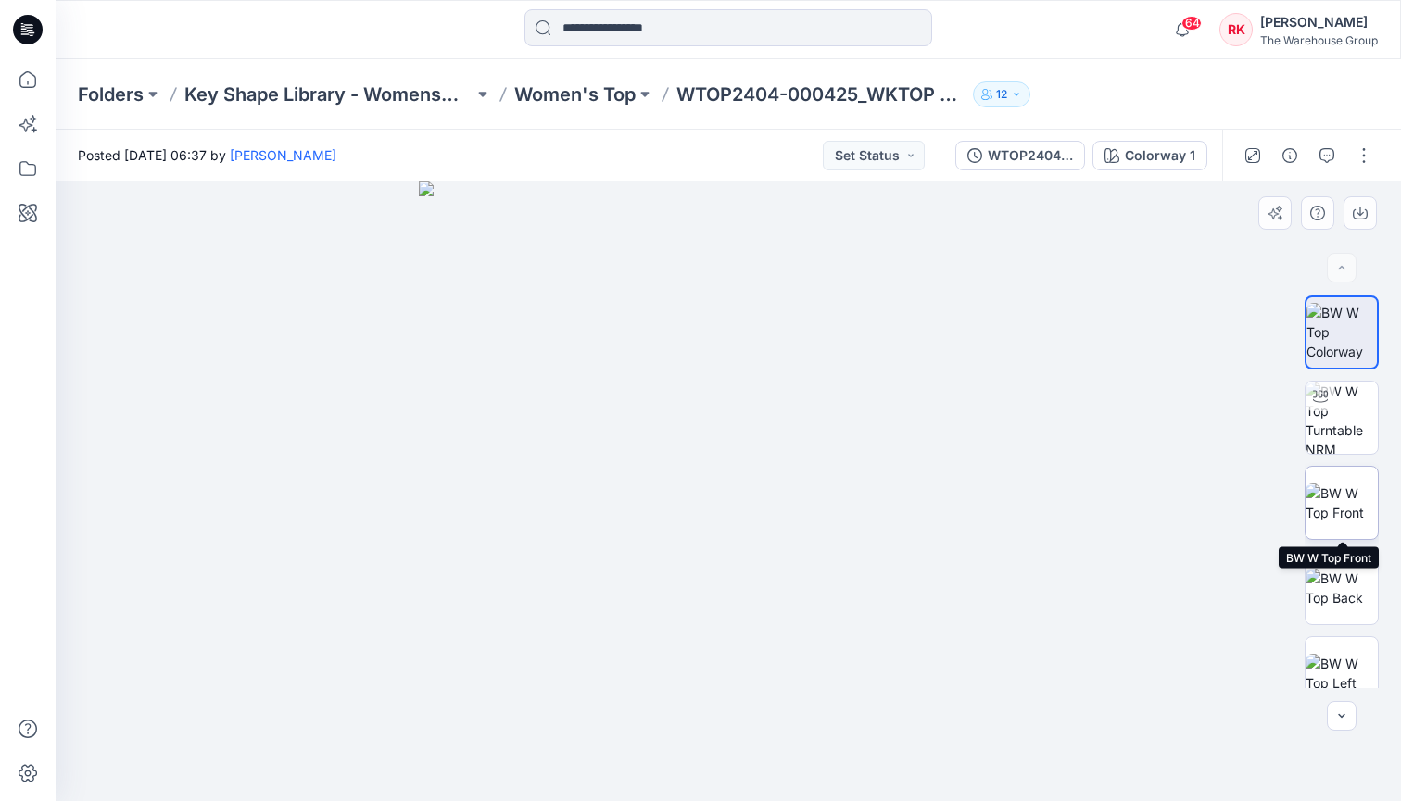
click at [1338, 514] on img at bounding box center [1342, 503] width 72 height 39
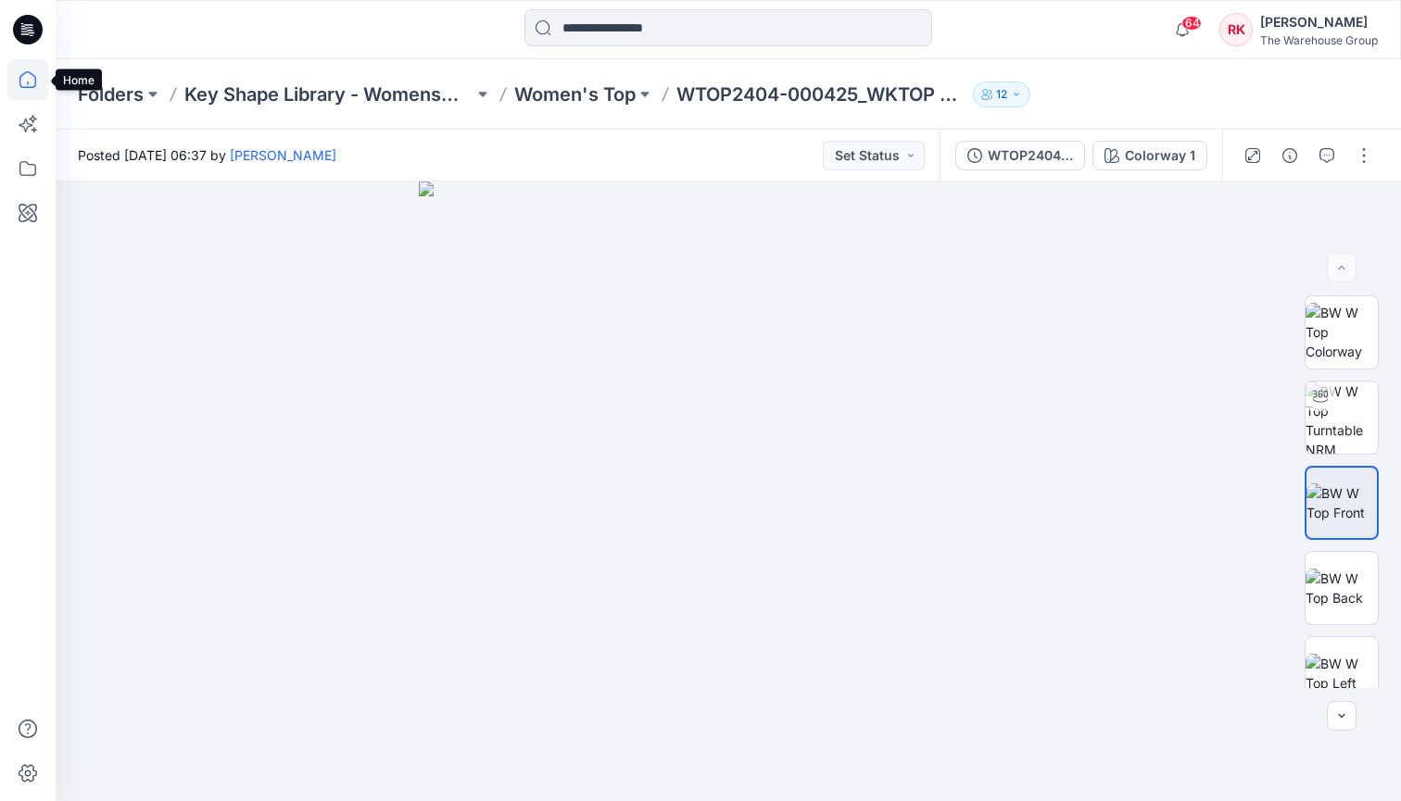
click at [15, 77] on icon at bounding box center [27, 79] width 41 height 41
